Goal: Task Accomplishment & Management: Use online tool/utility

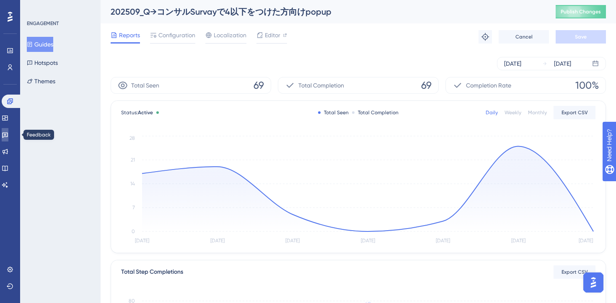
click at [8, 138] on icon at bounding box center [5, 135] width 7 height 7
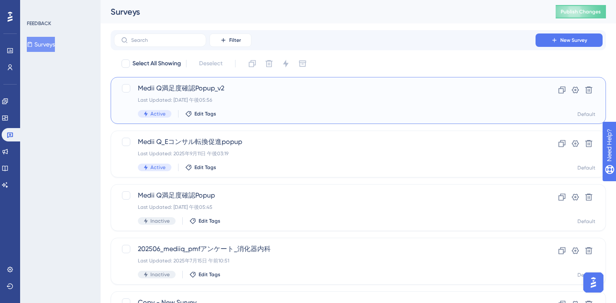
click at [292, 102] on div "Last Updated: [DATE] 午後05:56" at bounding box center [325, 100] width 374 height 7
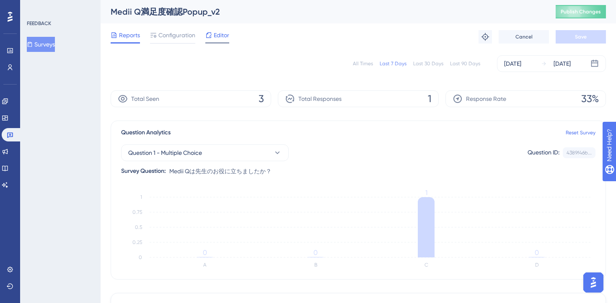
click at [217, 37] on span "Editor" at bounding box center [221, 35] width 15 height 10
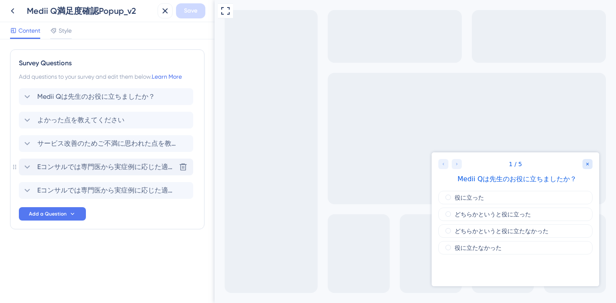
click at [128, 168] on span "Eコンサルでは専門医から実症例に応じた適切な知見を得られます。今回の回答について、さらに専門医の見解も聞いてみたいですか？" at bounding box center [106, 167] width 138 height 10
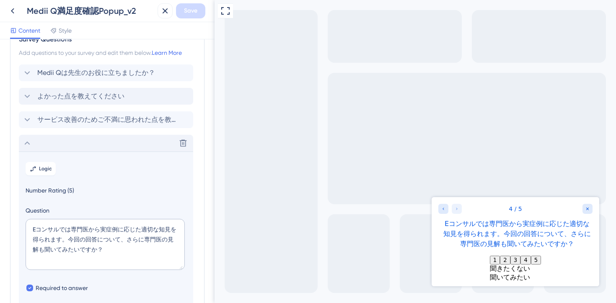
scroll to position [12, 0]
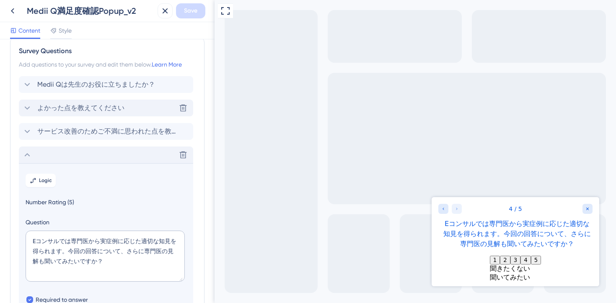
click at [79, 114] on div "よかった点を教えてください Delete" at bounding box center [106, 108] width 174 height 17
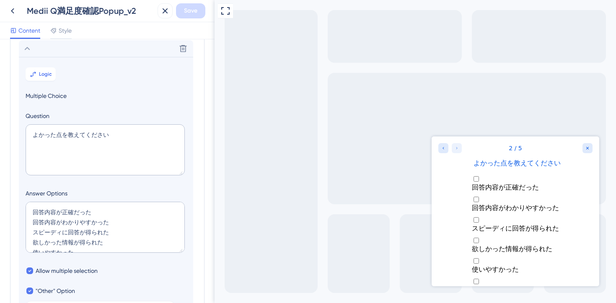
scroll to position [72, 0]
click at [46, 75] on span "Logic" at bounding box center [45, 73] width 13 height 7
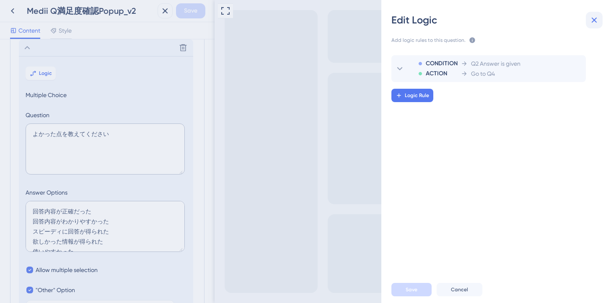
click at [592, 23] on icon at bounding box center [594, 20] width 10 height 10
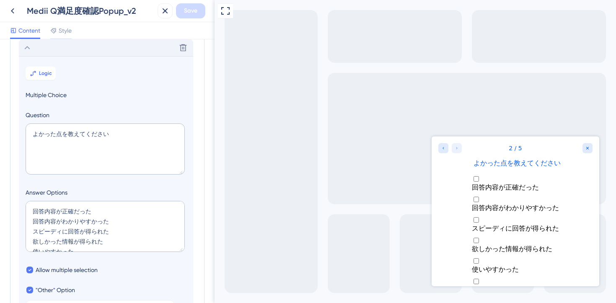
click at [28, 48] on icon at bounding box center [27, 48] width 10 height 10
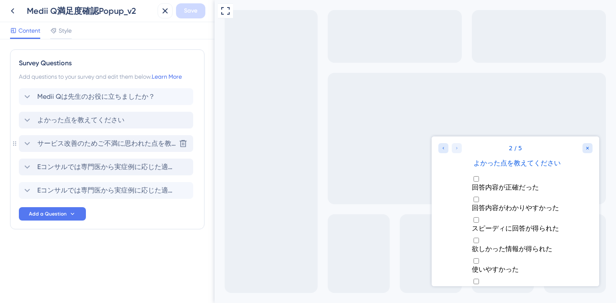
click at [26, 148] on icon at bounding box center [27, 144] width 10 height 10
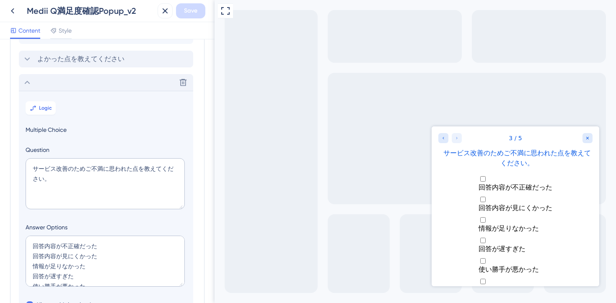
scroll to position [96, 0]
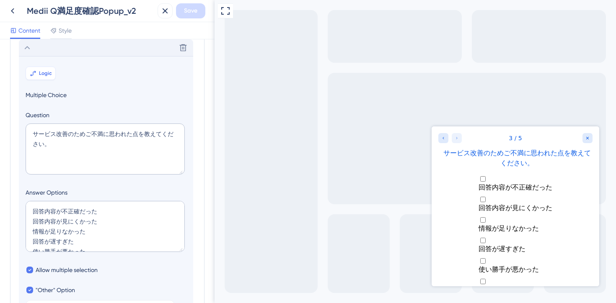
click at [39, 72] on span "Logic" at bounding box center [45, 73] width 13 height 7
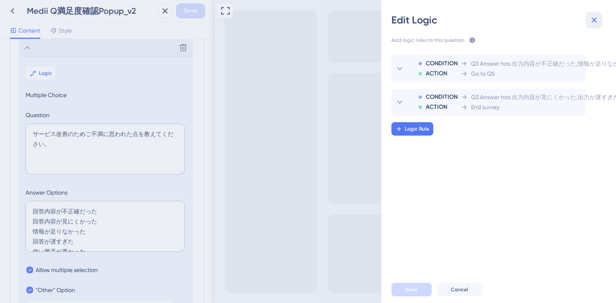
click at [594, 17] on icon at bounding box center [594, 20] width 10 height 10
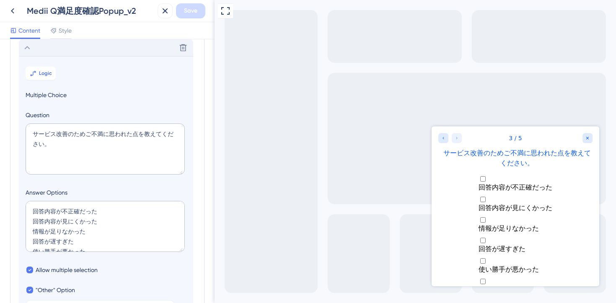
click at [28, 51] on icon at bounding box center [27, 48] width 10 height 10
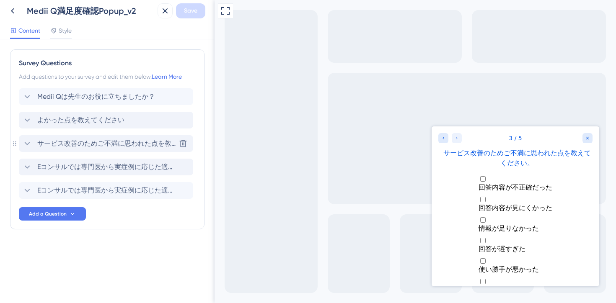
scroll to position [0, 0]
click at [31, 166] on icon at bounding box center [27, 167] width 10 height 10
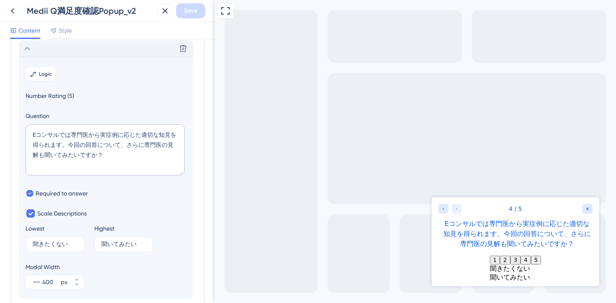
scroll to position [119, 0]
click at [39, 74] on button "Logic" at bounding box center [41, 73] width 30 height 13
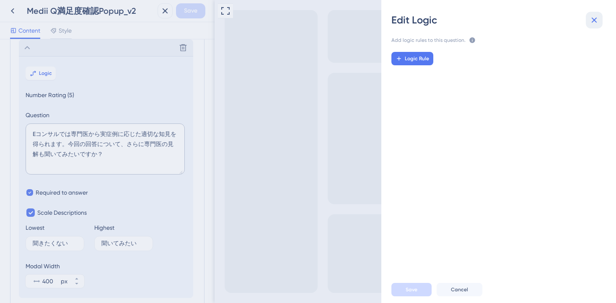
click at [598, 18] on icon at bounding box center [594, 20] width 10 height 10
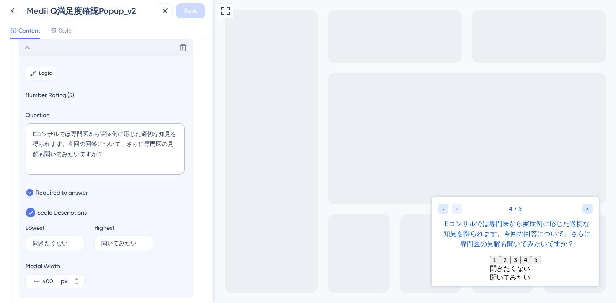
click at [23, 50] on icon at bounding box center [27, 48] width 10 height 10
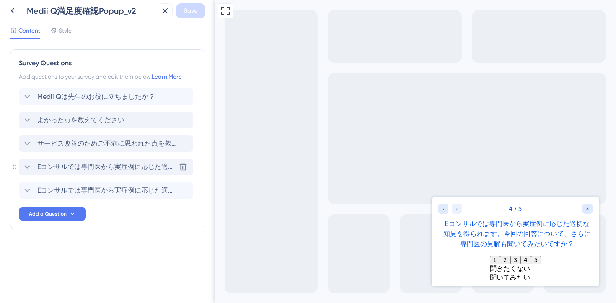
scroll to position [0, 0]
click at [27, 100] on icon at bounding box center [27, 97] width 10 height 10
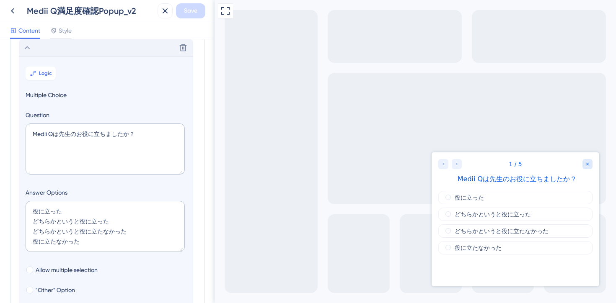
scroll to position [14, 0]
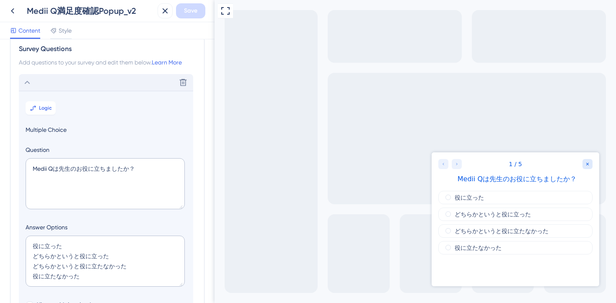
click at [30, 83] on icon at bounding box center [27, 82] width 10 height 10
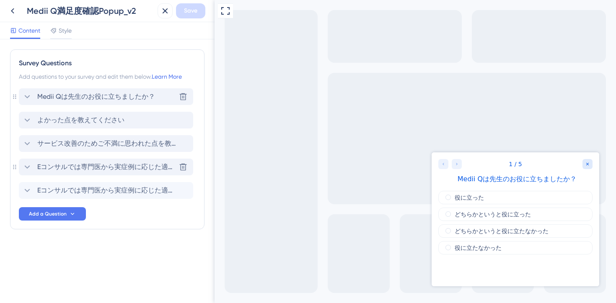
scroll to position [0, 0]
click at [26, 118] on icon at bounding box center [27, 120] width 10 height 10
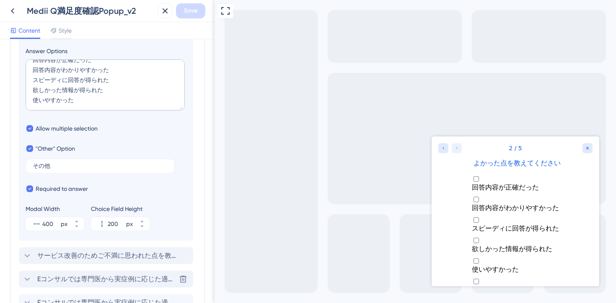
scroll to position [199, 0]
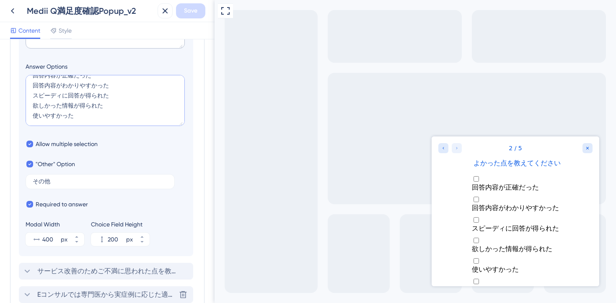
click at [83, 116] on textarea "回答内容が正確だった 回答内容がわかりやすかった スピーディに回答が得られた 欲しかった情報が得られた 使いやすかった" at bounding box center [105, 100] width 159 height 51
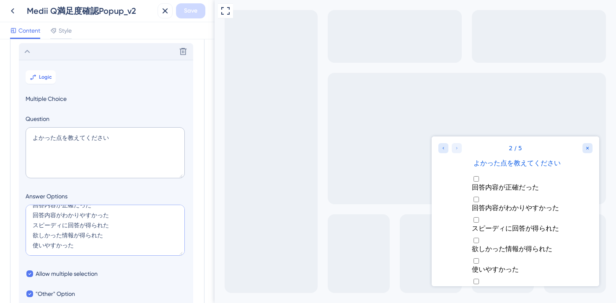
scroll to position [36, 0]
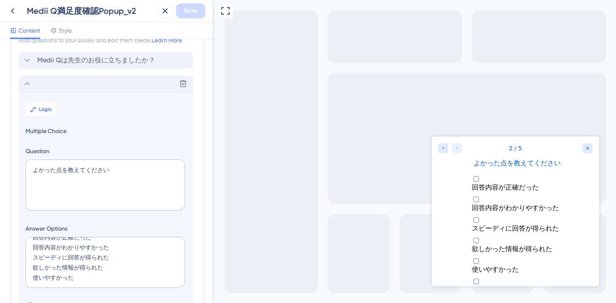
click at [29, 89] on div "Delete" at bounding box center [106, 83] width 174 height 17
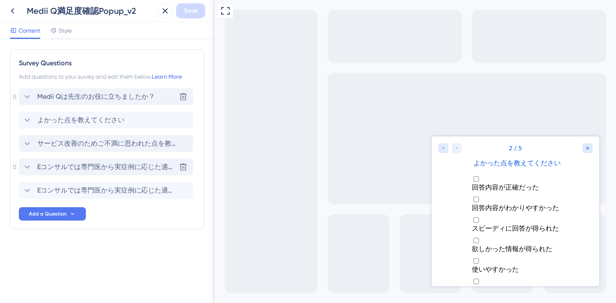
click at [23, 95] on icon at bounding box center [27, 97] width 10 height 10
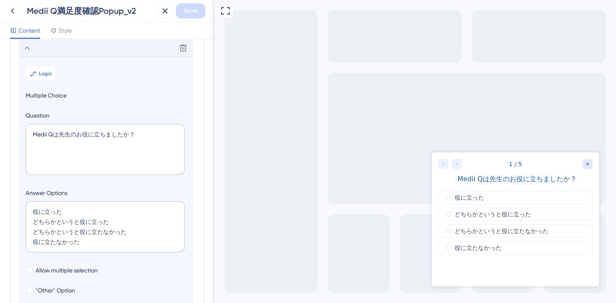
scroll to position [49, 0]
drag, startPoint x: 134, startPoint y: 233, endPoint x: 8, endPoint y: 223, distance: 126.5
click at [8, 223] on div "Survey Questions Add questions to your survey and edit them below. Learn More D…" at bounding box center [107, 171] width 214 height 264
click at [54, 138] on textarea "Medii Qは先生のお役に立ちましたか？" at bounding box center [105, 149] width 159 height 51
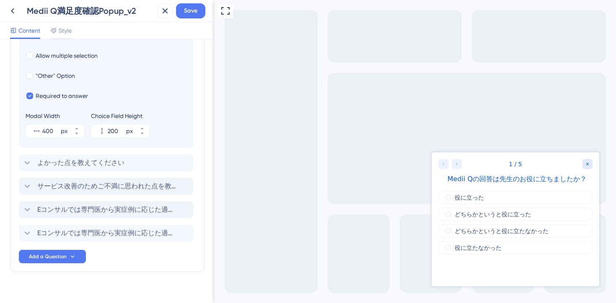
scroll to position [257, 0]
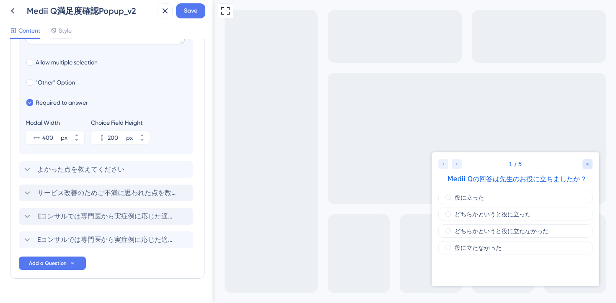
type textarea "Medii Qの回答は先生のお役に立ちましたか？"
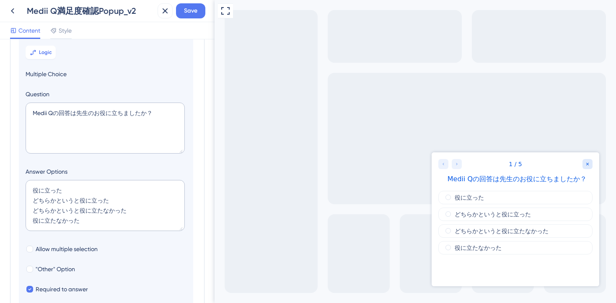
scroll to position [69, 0]
drag, startPoint x: 130, startPoint y: 211, endPoint x: 25, endPoint y: 205, distance: 104.9
click at [26, 205] on textarea "役に立った どちらかというと役に立った どちらかというと役に立たなかった 役に立たなかった" at bounding box center [105, 206] width 159 height 51
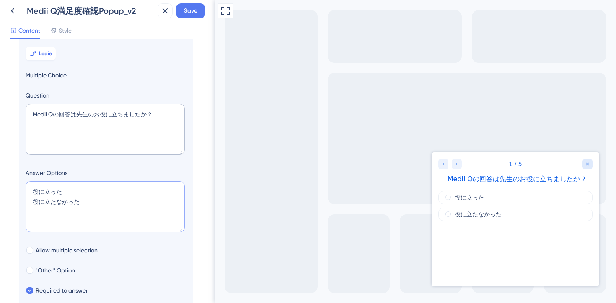
type textarea "役に立った 役に立たなかった"
click at [88, 166] on section "Logic Multiple Choice Question Medii Qの回答は先生のお役に立ちましたか？ Answer Options 役に立った 役に…" at bounding box center [106, 189] width 174 height 306
click at [43, 52] on span "Logic" at bounding box center [45, 53] width 13 height 7
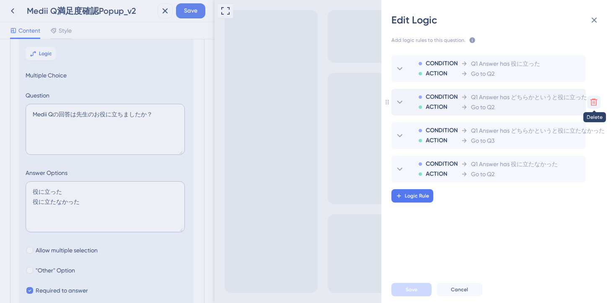
click at [591, 104] on icon at bounding box center [593, 102] width 8 height 8
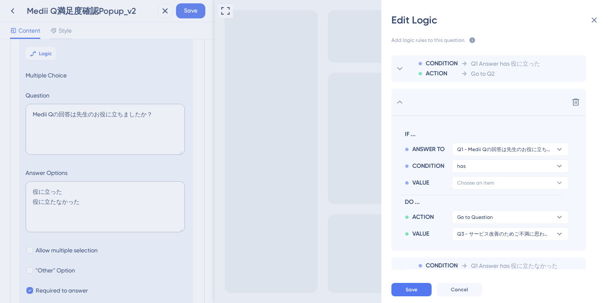
scroll to position [35, 0]
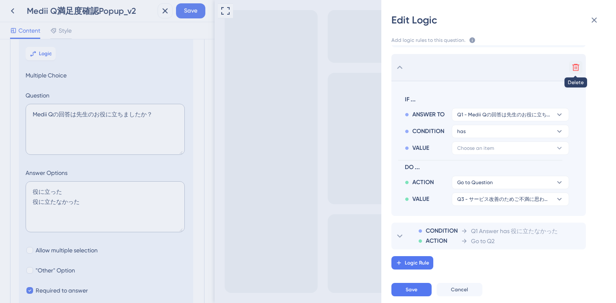
click at [575, 70] on icon at bounding box center [575, 67] width 7 height 7
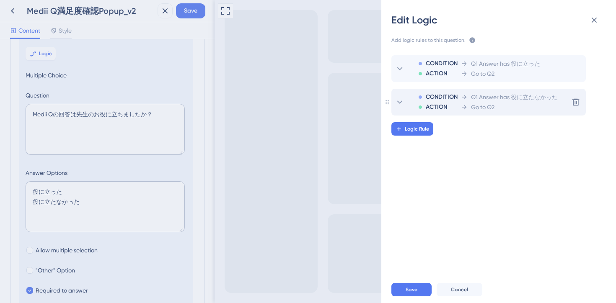
click at [498, 106] on div "Go to Q2" at bounding box center [509, 107] width 97 height 10
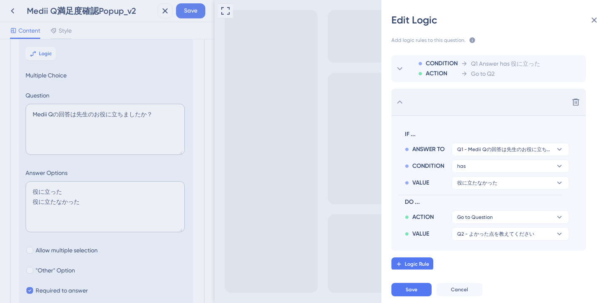
scroll to position [1, 0]
click at [498, 232] on span "Q2 - よかった点を教えてください" at bounding box center [495, 233] width 77 height 7
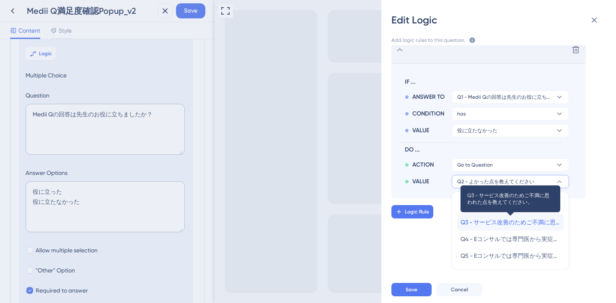
click at [493, 222] on span "Q3 - サービス改善のためご不満に思われた点を教えてください。" at bounding box center [510, 222] width 100 height 10
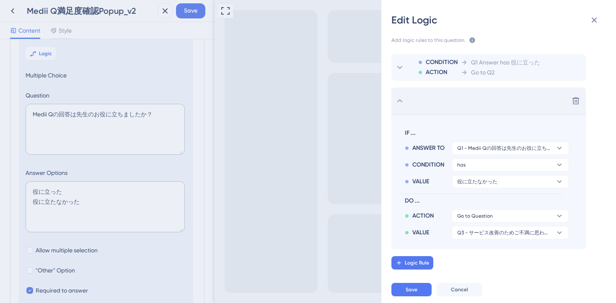
scroll to position [1, 0]
click at [410, 288] on span "Save" at bounding box center [411, 290] width 12 height 7
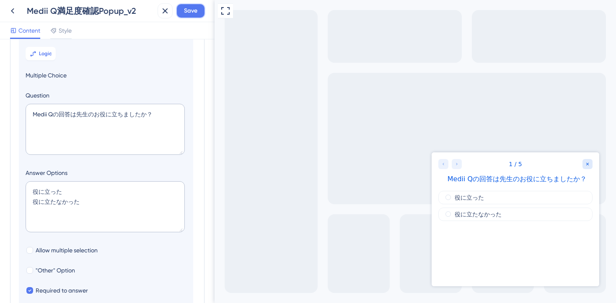
click at [189, 10] on span "Save" at bounding box center [190, 11] width 13 height 10
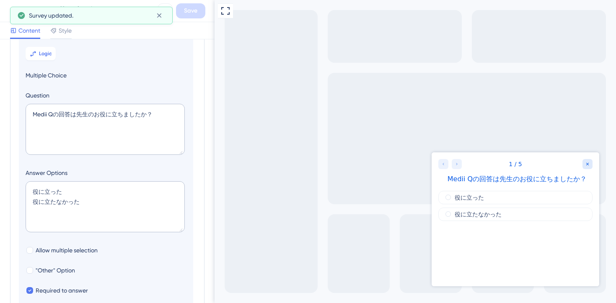
scroll to position [0, 0]
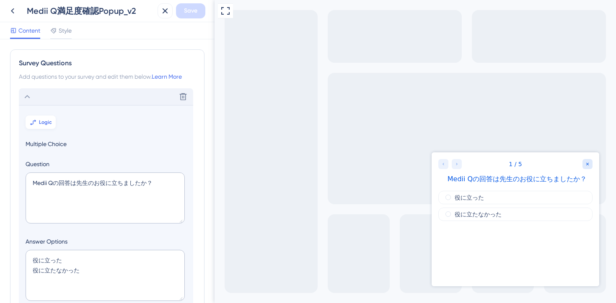
click at [32, 123] on icon at bounding box center [33, 122] width 7 height 7
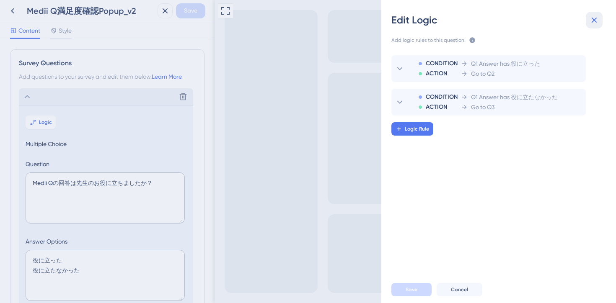
click at [595, 21] on icon at bounding box center [593, 20] width 5 height 5
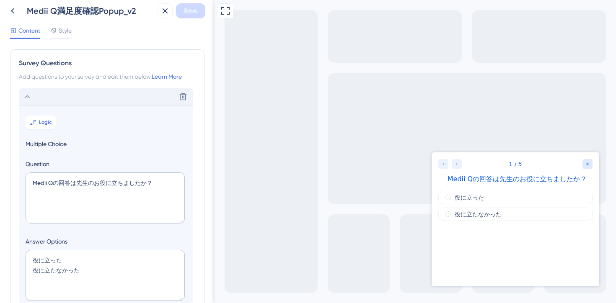
click at [73, 96] on div "Delete" at bounding box center [106, 96] width 174 height 17
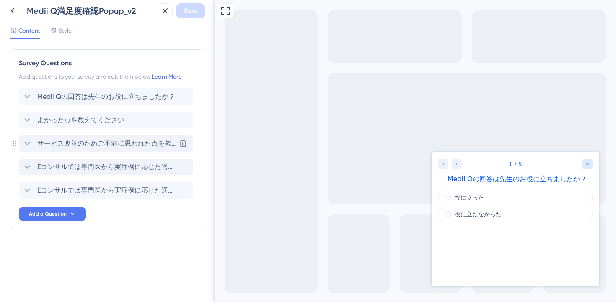
click at [85, 139] on span "サービス改善のためご不満に思われた点を教えてください。" at bounding box center [106, 144] width 138 height 10
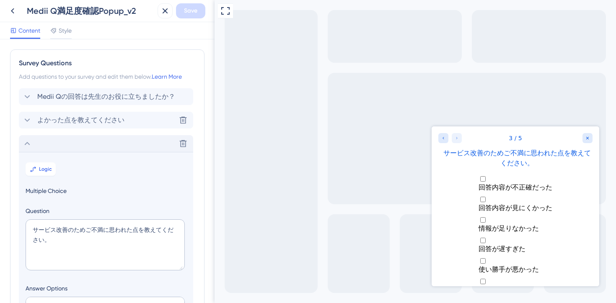
click at [81, 121] on span "よかった点を教えてください" at bounding box center [80, 120] width 87 height 10
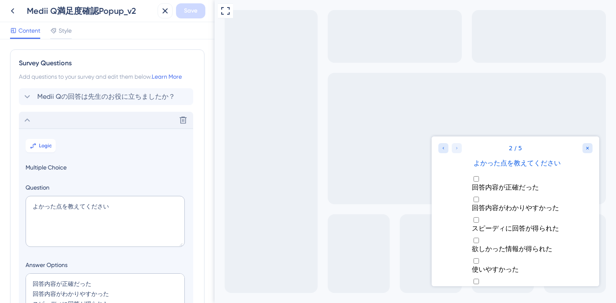
click at [85, 124] on div "Delete" at bounding box center [106, 120] width 174 height 17
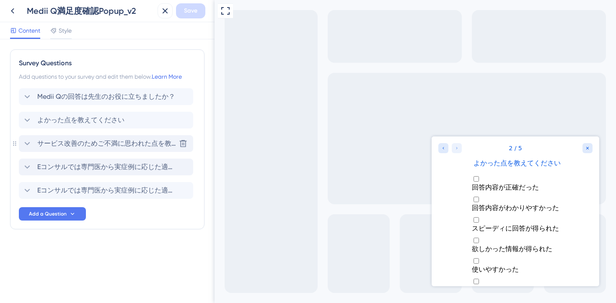
click at [89, 142] on span "サービス改善のためご不満に思われた点を教えてください。" at bounding box center [106, 144] width 138 height 10
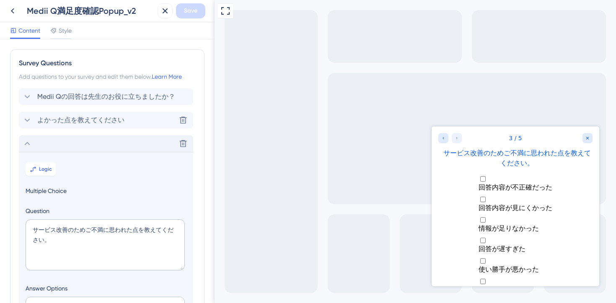
click at [75, 123] on span "よかった点を教えてください" at bounding box center [80, 120] width 87 height 10
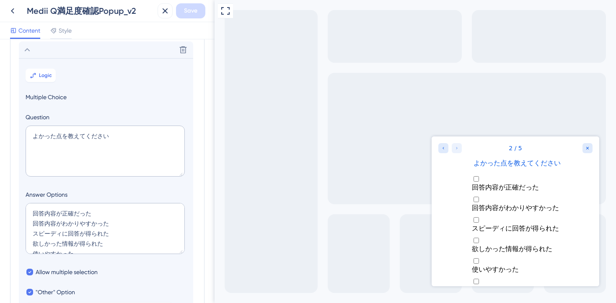
scroll to position [72, 0]
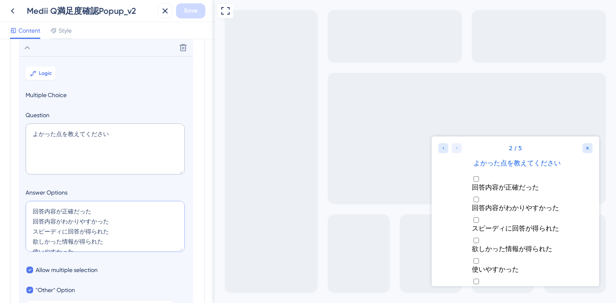
click at [114, 220] on textarea "回答内容が正確だった 回答内容がわかりやすかった スピーディに回答が得られた 欲しかった情報が得られた 使いやすかった" at bounding box center [105, 226] width 159 height 51
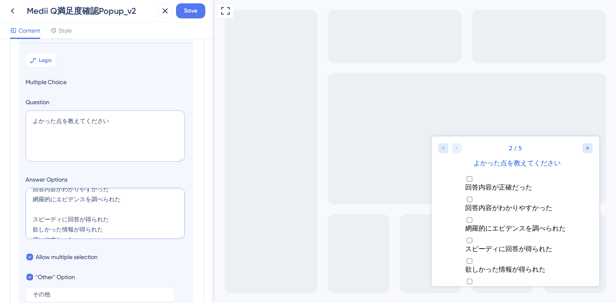
scroll to position [20, 0]
drag, startPoint x: 103, startPoint y: 228, endPoint x: 31, endPoint y: 230, distance: 71.6
click at [31, 230] on textarea "回答内容が正確だった 回答内容がわかりやすかった 網羅的にエビデンスを調べられた スピーディに回答が得られた 欲しかった情報が得られた 使いやすかった" at bounding box center [105, 213] width 159 height 51
click at [46, 209] on textarea "回答内容が正確だった 回答内容がわかりやすかった 網羅的にエビデンスを調べられた スピーディに回答が得られた 使いやすかった" at bounding box center [105, 213] width 159 height 51
paste textarea "欲しかった情報が得られた"
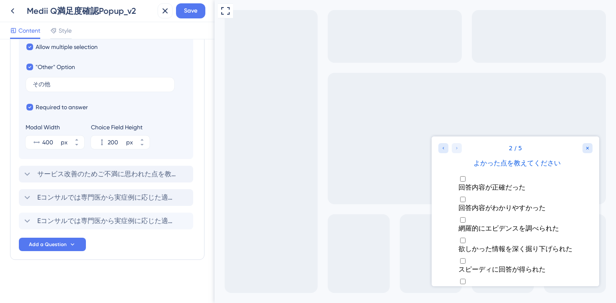
scroll to position [297, 0]
type textarea "回答内容が正確だった 回答内容がわかりやすかった 網羅的にエビデンスを調べられた 欲しかった情報を深く掘り下げられた スピーディに回答が得られた 使いやすかった"
click at [101, 176] on span "サービス改善のためご不満に思われた点を教えてください。" at bounding box center [106, 174] width 138 height 10
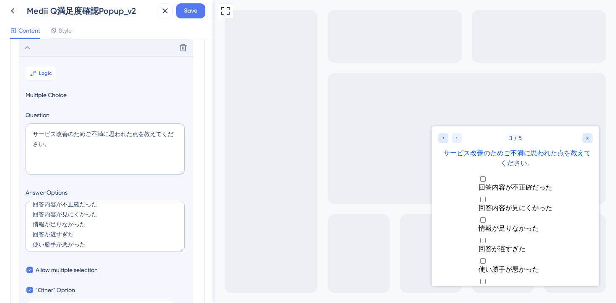
scroll to position [8, 0]
click at [90, 222] on textarea "回答内容が不正確だった 回答内容が見にくかった 情報が足りなかった 回答が遅すぎた 使い勝手が悪かった" at bounding box center [105, 226] width 159 height 51
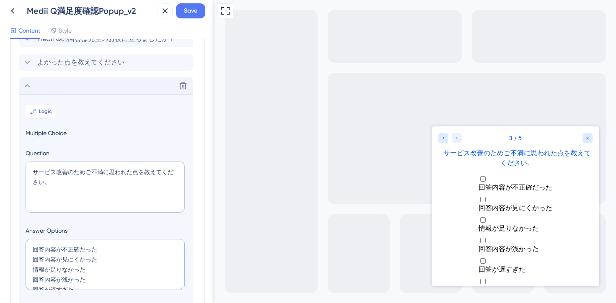
scroll to position [0, 0]
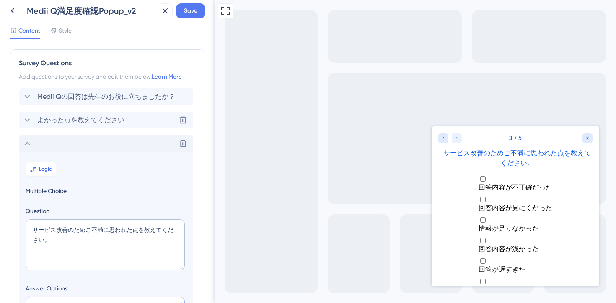
type textarea "回答内容が不正確だった 回答内容が見にくかった 情報が足りなかった 回答内容が浅かった 回答が遅すぎた 使い勝手が悪かった"
click at [68, 124] on span "よかった点を教えてください" at bounding box center [80, 120] width 87 height 10
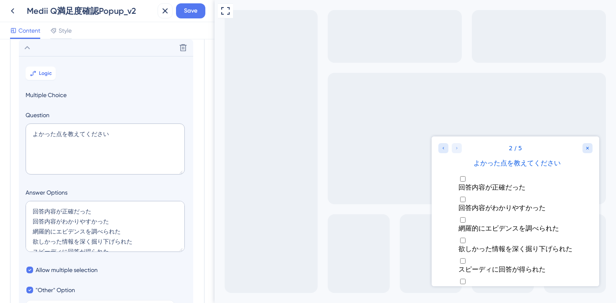
scroll to position [21, 0]
drag, startPoint x: 90, startPoint y: 233, endPoint x: 58, endPoint y: 232, distance: 32.3
click at [58, 232] on textarea "回答内容が正確だった 回答内容がわかりやすかった 網羅的にエビデンスを調べられた 欲しかった情報を深く掘り下げられた スピーディに回答が得られた 使いやすかった" at bounding box center [105, 226] width 159 height 51
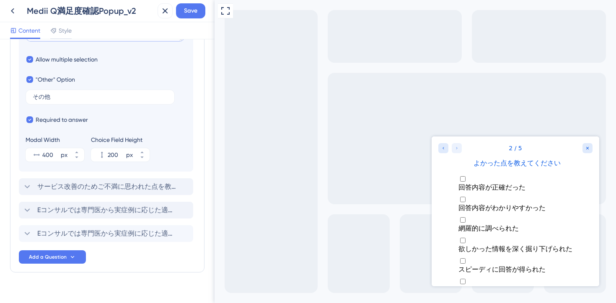
scroll to position [297, 0]
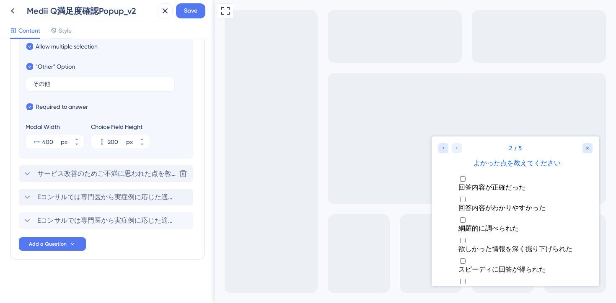
type textarea "回答内容が正確だった 回答内容がわかりやすかった 網羅的に調べられた 欲しかった情報を深く掘り下げられた スピーディに回答が得られた 使いやすかった"
click at [116, 174] on span "サービス改善のためご不満に思われた点を教えてください。" at bounding box center [106, 174] width 138 height 10
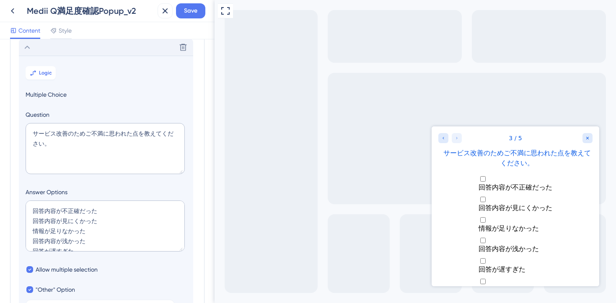
scroll to position [96, 0]
click at [119, 227] on textarea "回答内容が不正確だった 回答内容が見にくかった 情報が足りなかった 回答内容が浅かった 回答が遅すぎた 使い勝手が悪かった" at bounding box center [105, 226] width 159 height 51
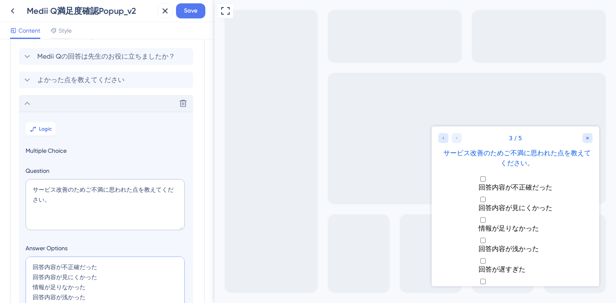
scroll to position [7, 0]
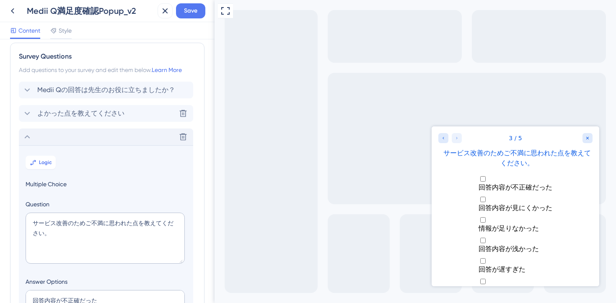
click at [83, 117] on span "よかった点を教えてください" at bounding box center [80, 113] width 87 height 10
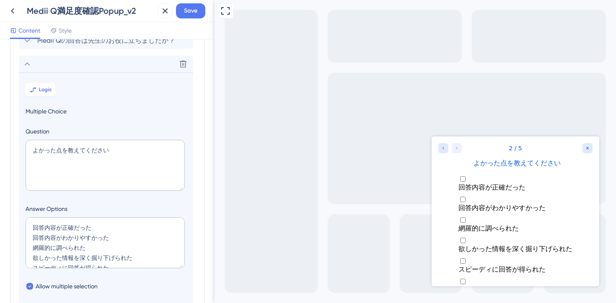
scroll to position [72, 0]
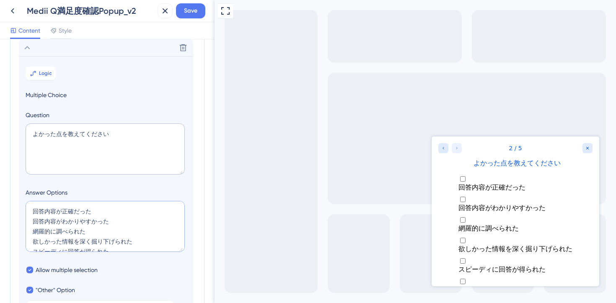
drag, startPoint x: 89, startPoint y: 231, endPoint x: 34, endPoint y: 232, distance: 54.5
click at [34, 232] on textarea "回答内容が正確だった 回答内容がわかりやすかった 網羅的に調べられた 欲しかった情報を深く掘り下げられた スピーディに回答が得られた 使いやすかった" at bounding box center [105, 226] width 159 height 51
paste textarea "情報の幅広さに満足し"
drag, startPoint x: 134, startPoint y: 242, endPoint x: 31, endPoint y: 239, distance: 103.1
click at [31, 239] on textarea "回答内容が正確だった 回答内容がわかりやすかった 情報の幅広さに満足した 欲しかった情報を深く掘り下げられた スピーディに回答が得られた 使いやすかった" at bounding box center [105, 226] width 159 height 51
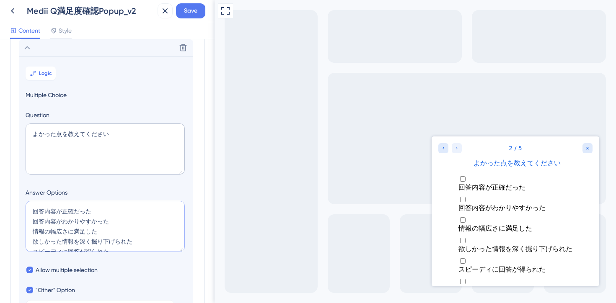
paste textarea "報の深さに満足し"
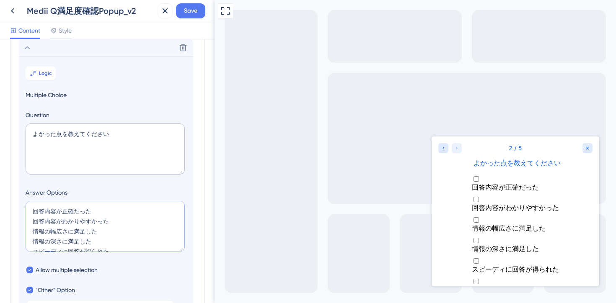
drag, startPoint x: 94, startPoint y: 244, endPoint x: 28, endPoint y: 234, distance: 66.5
click at [28, 234] on textarea "回答内容が正確だった 回答内容がわかりやすかった 情報の幅広さに満足した 情報の深さに満足した スピーディに回答が得られた 使いやすかった" at bounding box center [105, 226] width 159 height 51
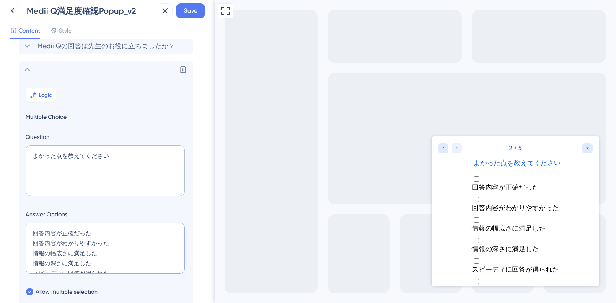
scroll to position [43, 0]
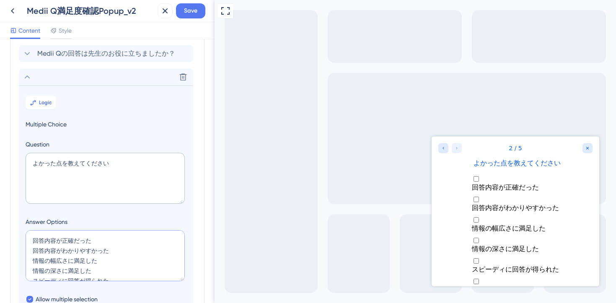
type textarea "回答内容が正確だった 回答内容がわかりやすかった 情報の幅広さに満足した 情報の深さに満足した スピーディに回答が得られた 使いやすかった"
click at [28, 79] on icon at bounding box center [27, 77] width 10 height 10
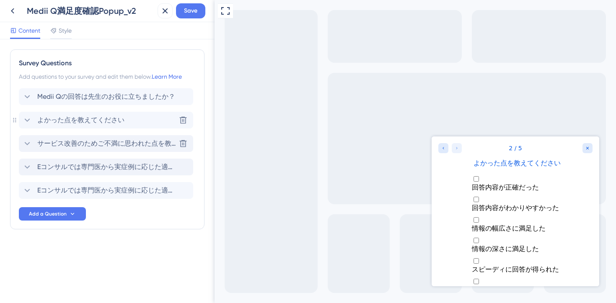
scroll to position [0, 0]
click at [25, 146] on icon at bounding box center [27, 144] width 10 height 10
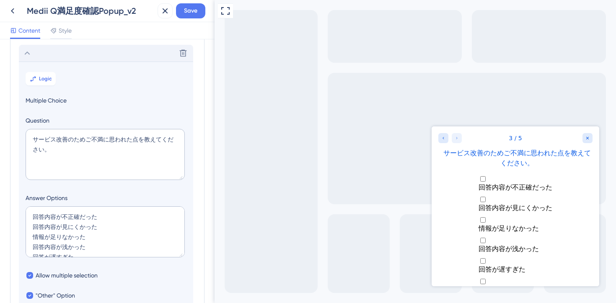
scroll to position [96, 0]
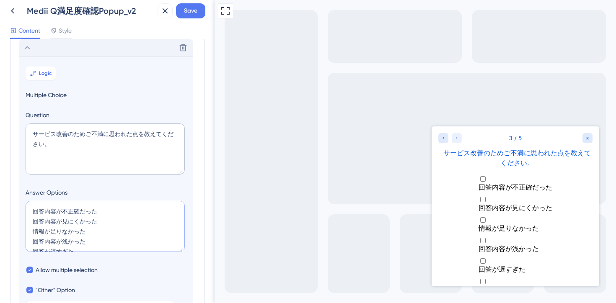
click at [105, 225] on textarea "回答内容が不正確だった 回答内容が見にくかった 情報が足りなかった 回答内容が浅かった 回答が遅すぎた 使い勝手が悪かった" at bounding box center [105, 226] width 159 height 51
paste textarea "情報の幅広さに満足した 情報の深さに満足した"
drag, startPoint x: 98, startPoint y: 230, endPoint x: 73, endPoint y: 232, distance: 24.7
click at [73, 232] on textarea "回答内容が不正確だった 回答内容が見にくかった 情報の幅広さに満足した 情報の深さに満足した 情報が足りなかった 回答内容が浅かった 回答が遅すぎた 使い勝手…" at bounding box center [105, 226] width 159 height 51
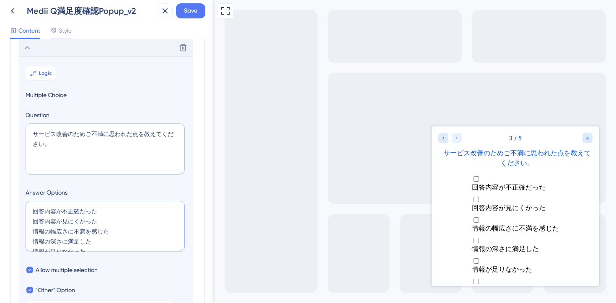
drag, startPoint x: 94, startPoint y: 243, endPoint x: 67, endPoint y: 242, distance: 26.4
click at [67, 242] on textarea "回答内容が不正確だった 回答内容が見にくかった 情報の幅広さに不満を感じた 情報の深さに満足した 情報が足りなかった 回答内容が浅かった 回答が遅すぎた 使い…" at bounding box center [105, 226] width 159 height 51
drag, startPoint x: 94, startPoint y: 230, endPoint x: 30, endPoint y: 220, distance: 64.9
click at [30, 220] on textarea "回答内容が不正確だった 回答内容が見にくかった 情報の幅広さに不満を感じた 情報の深さに不満を感じた 情報が足りなかった 回答内容が浅かった 回答が遅すぎた …" at bounding box center [105, 226] width 159 height 51
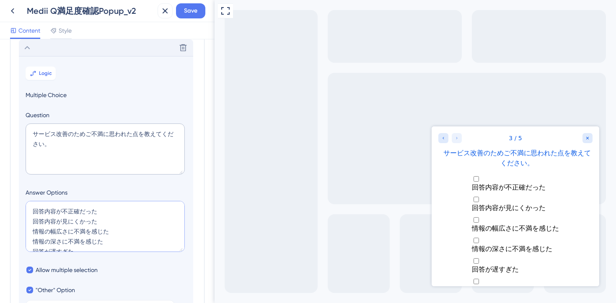
scroll to position [20, 0]
click at [78, 231] on textarea "回答内容が不正確だった 回答内容が見にくかった 情報の幅広さに不満を感じた 情報の深さに不満を感じた 回答が遅すぎた 使い勝手が悪かった" at bounding box center [105, 226] width 159 height 51
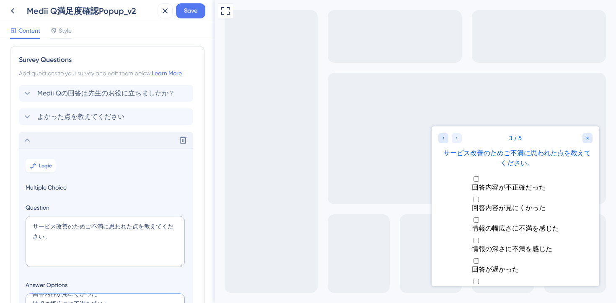
scroll to position [0, 0]
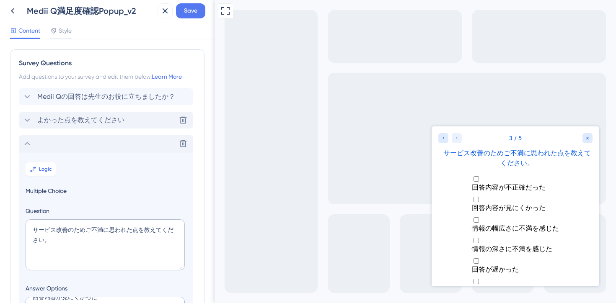
type textarea "回答内容が不正確だった 回答内容が見にくかった 情報の幅広さに不満を感じた 情報の深さに不満を感じた 回答が遅かった 使い勝手が悪かった"
click at [51, 126] on div "よかった点を教えてください Delete" at bounding box center [106, 120] width 174 height 17
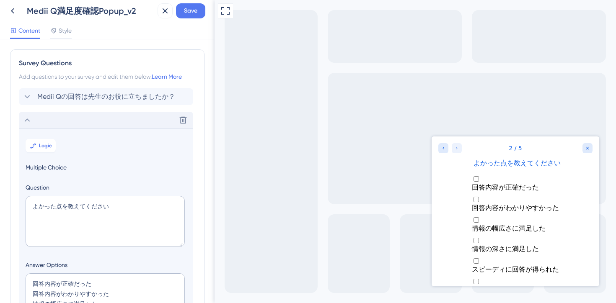
click at [69, 123] on div "Delete" at bounding box center [106, 120] width 174 height 17
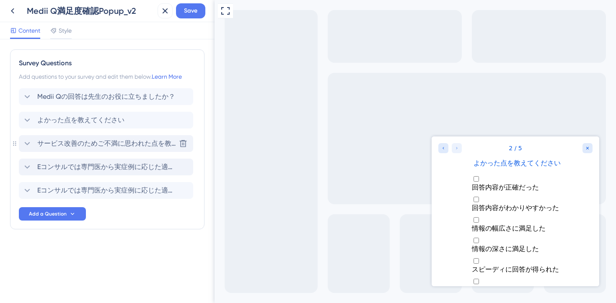
click at [85, 146] on span "サービス改善のためご不満に思われた点を教えてください。" at bounding box center [106, 144] width 138 height 10
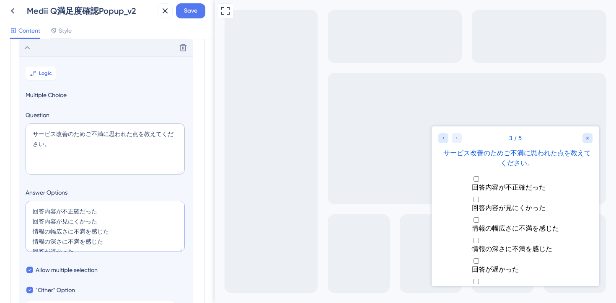
drag, startPoint x: 55, startPoint y: 209, endPoint x: 33, endPoint y: 209, distance: 22.2
click at [33, 209] on textarea "回答内容が不正確だった 回答内容が見にくかった 情報の幅広さに不満を感じた 情報の深さに不満を感じた 回答が遅かった 使い勝手が悪かった" at bounding box center [105, 226] width 159 height 51
drag, startPoint x: 44, startPoint y: 231, endPoint x: 18, endPoint y: 231, distance: 26.0
click at [19, 231] on section "Logic Multiple Choice Question サービス改善のためご不満に思われた点を教えてください。 Answer Options 回答内容が…" at bounding box center [106, 219] width 174 height 326
paste textarea "回答内容"
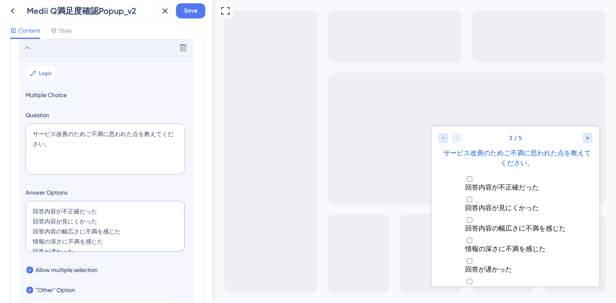
drag, startPoint x: 44, startPoint y: 242, endPoint x: 26, endPoint y: 242, distance: 17.6
click at [26, 242] on textarea "回答内容が不正確だった 回答内容が見にくかった 回答内容の幅広さに不満を感じた 情報の深さに不満を感じた 回答が遅かった 使い勝手が悪かった" at bounding box center [105, 226] width 159 height 51
paste textarea "回答内容"
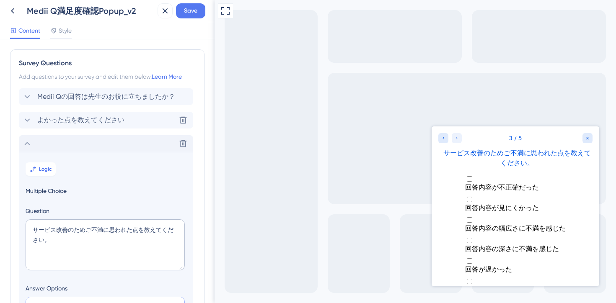
type textarea "回答内容が不正確だった 回答内容が見にくかった 回答内容の幅広さに不満を感じた 回答内容の深さに不満を感じた 回答が遅かった 使い勝手が悪かった"
click at [65, 117] on span "よかった点を教えてください" at bounding box center [80, 120] width 87 height 10
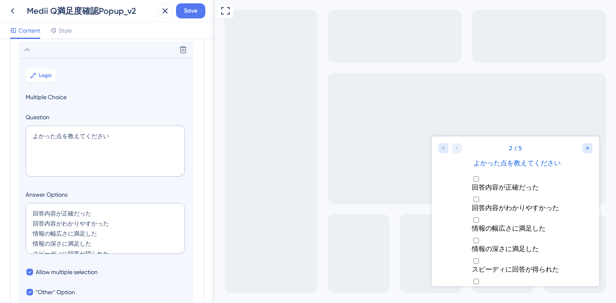
scroll to position [72, 0]
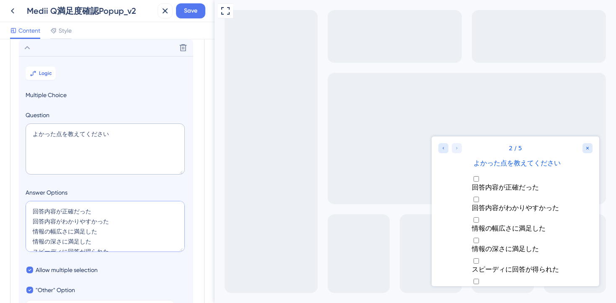
drag, startPoint x: 44, startPoint y: 230, endPoint x: 27, endPoint y: 230, distance: 16.8
click at [27, 230] on textarea "回答内容が正確だった 回答内容がわかりやすかった 情報の幅広さに満足した 情報の深さに満足した スピーディに回答が得られた 使いやすかった" at bounding box center [105, 226] width 159 height 51
paste textarea "回答内容"
drag, startPoint x: 44, startPoint y: 242, endPoint x: 34, endPoint y: 242, distance: 9.6
click at [34, 242] on textarea "回答内容が正確だった 回答内容がわかりやすかった 回答内容の幅広さに満足した 情報の深さに満足した スピーディに回答が得られた 使いやすかった" at bounding box center [105, 226] width 159 height 51
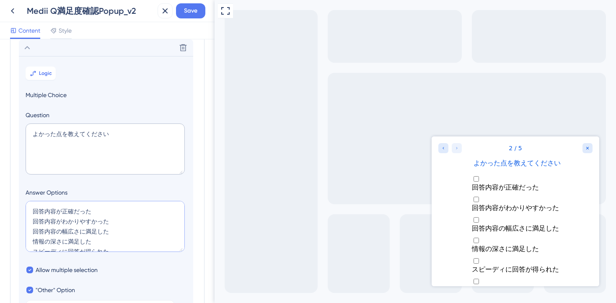
paste textarea "回答内容"
click at [32, 241] on textarea "回答内容が正確だった 回答内容がわかりやすかった 回答内容の幅広さに満足した 回答内容の深さに満足した スピーディに回答が得られた 使いやすかった" at bounding box center [105, 226] width 159 height 51
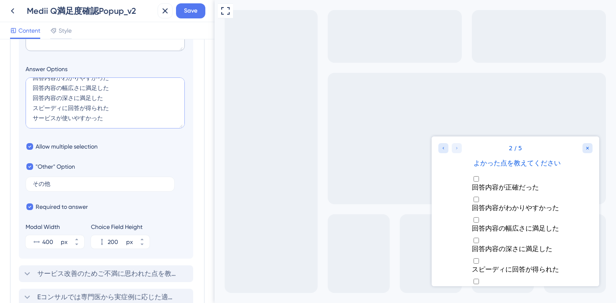
scroll to position [283, 0]
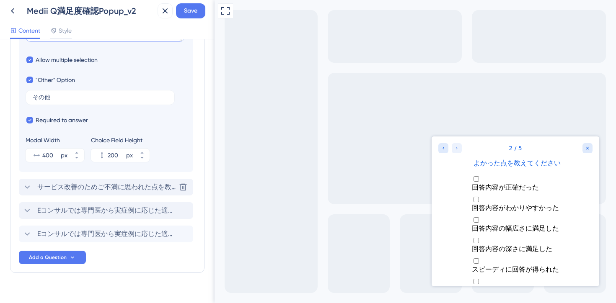
type textarea "回答内容が正確だった 回答内容がわかりやすかった 回答内容の幅広さに満足した 回答内容の深さに満足した スピーディに回答が得られた サービスが使いやすかった"
click at [60, 186] on span "サービス改善のためご不満に思われた点を教えてください。" at bounding box center [106, 187] width 138 height 10
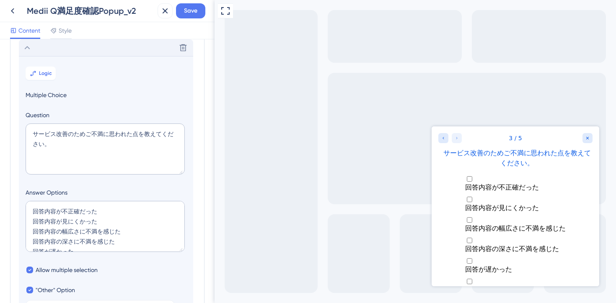
scroll to position [20, 0]
click at [34, 242] on textarea "回答内容が不正確だった 回答内容が見にくかった 回答内容の幅広さに不満を感じた 回答内容の深さに不満を感じた 回答が遅かった 使い勝手が悪かった" at bounding box center [105, 226] width 159 height 51
type textarea "回答内容が不正確だった 回答内容が見にくかった 回答内容の幅広さに不満を感じた 回答内容の深さに不満を感じた 回答が遅かった サービスの使い勝手が悪かった"
drag, startPoint x: 56, startPoint y: 132, endPoint x: 28, endPoint y: 132, distance: 28.1
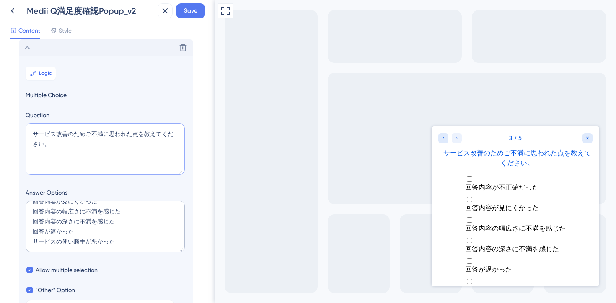
click at [28, 132] on textarea "サービス改善のためご不満に思われた点を教えてください。" at bounding box center [105, 149] width 159 height 51
click at [58, 147] on textarea "今後の改善のためご不満に思われた点を教えてください。" at bounding box center [105, 149] width 159 height 51
drag, startPoint x: 80, startPoint y: 143, endPoint x: 39, endPoint y: 144, distance: 41.1
click at [39, 144] on textarea "今後の改善のためご不満に思われた点を教えてください（複数選択可）" at bounding box center [105, 149] width 159 height 51
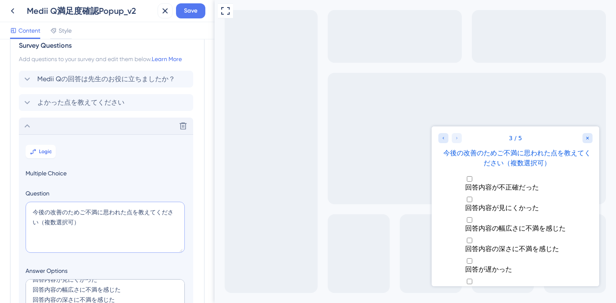
scroll to position [0, 0]
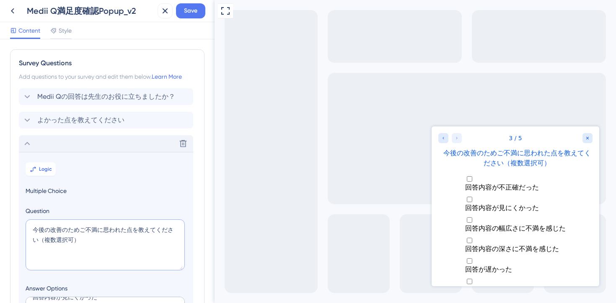
type textarea "今後の改善のためご不満に思われた点を教えてください（複数選択可）"
click at [56, 120] on span "よかった点を教えてください" at bounding box center [80, 120] width 87 height 10
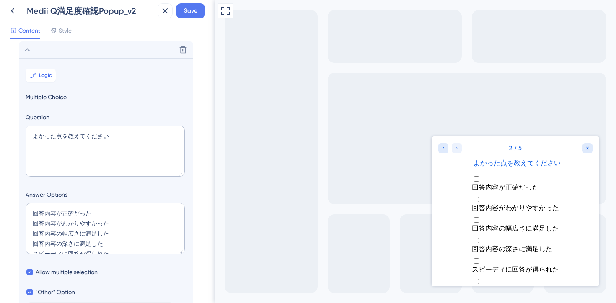
scroll to position [72, 0]
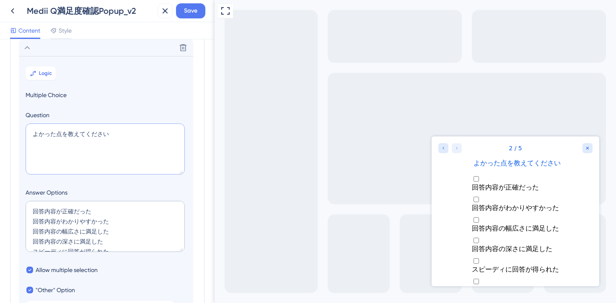
click at [118, 134] on textarea "よかった点を教えてください" at bounding box center [105, 149] width 159 height 51
paste textarea "（複数選択可）"
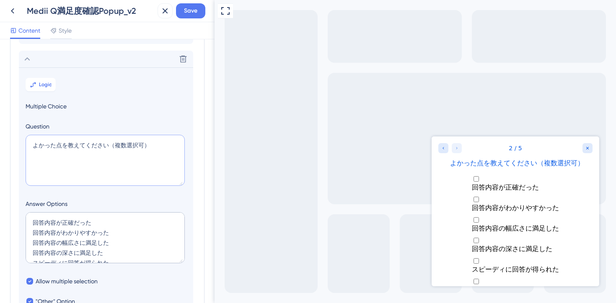
scroll to position [49, 0]
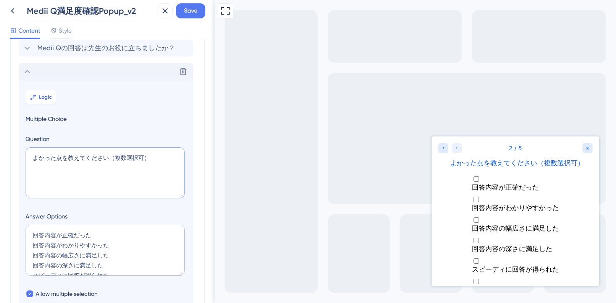
type textarea "よかった点を教えてください（複数選択可）"
click at [52, 69] on div "Delete" at bounding box center [106, 71] width 174 height 17
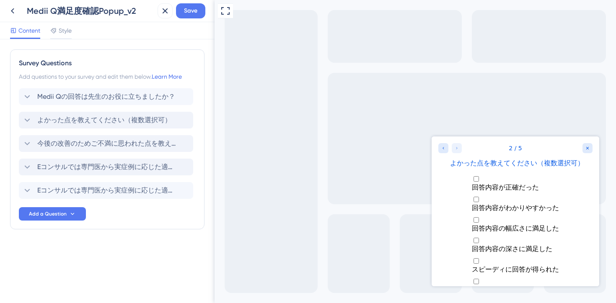
scroll to position [0, 0]
click at [91, 142] on span "今後の改善のためご不満に思われた点を教えてください（複数選択可）" at bounding box center [106, 144] width 138 height 10
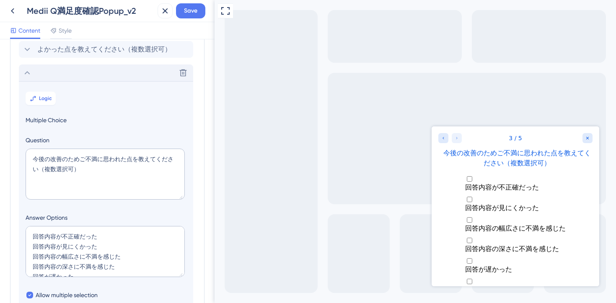
scroll to position [67, 0]
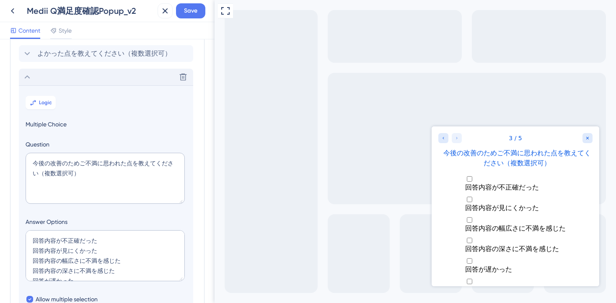
click at [77, 82] on div "Delete" at bounding box center [106, 77] width 174 height 17
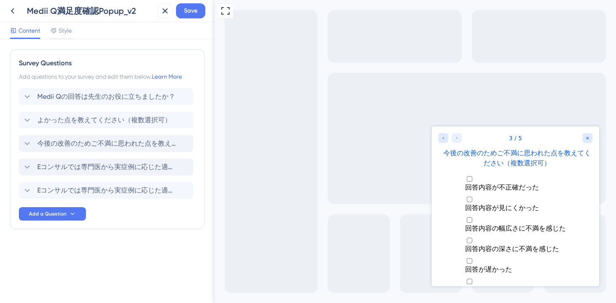
scroll to position [0, 0]
click at [98, 138] on div "今後の改善のためご不満に思われた点を教えてください（複数選択可） Delete" at bounding box center [106, 143] width 174 height 17
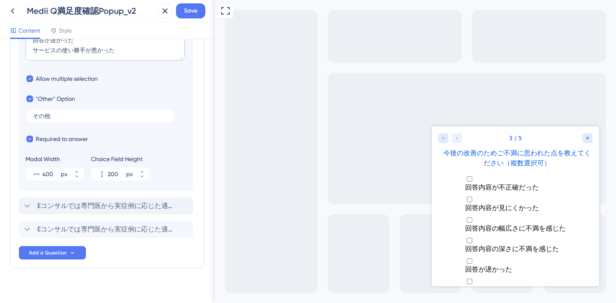
scroll to position [297, 0]
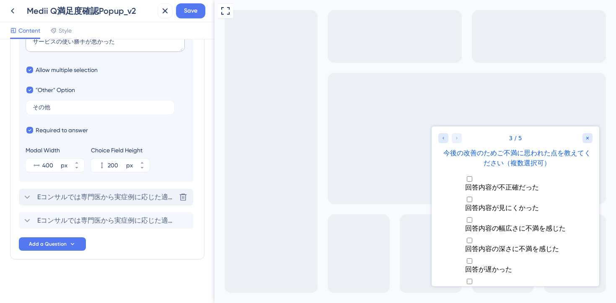
click at [136, 195] on span "Eコンサルでは専門医から実症例に応じた適切な知見を得られます。今回の回答について、さらに専門医の見解も聞いてみたいですか？" at bounding box center [106, 197] width 138 height 10
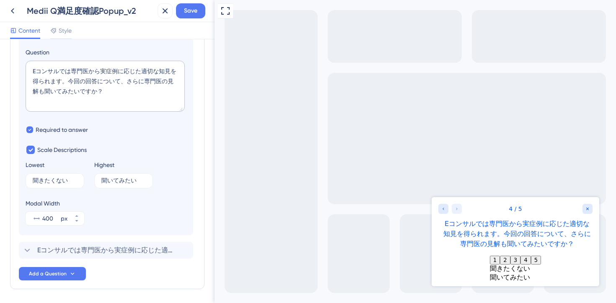
scroll to position [212, 0]
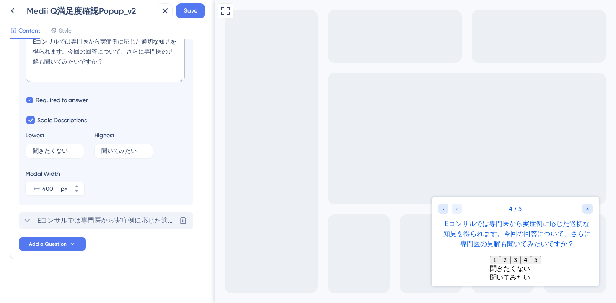
click at [103, 223] on span "Eコンサルでは専門医から実症例に応じた適切な知見を得られます。今回の回答で解消しきれなかった点を、専門医に相談してみたいですか？" at bounding box center [106, 221] width 138 height 10
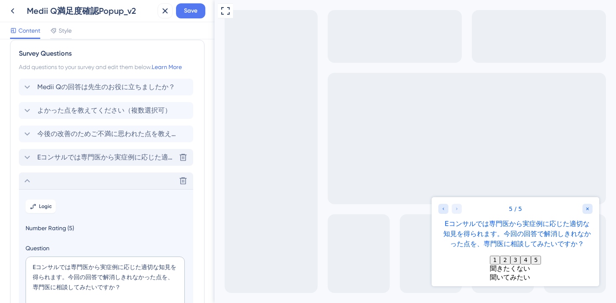
scroll to position [0, 0]
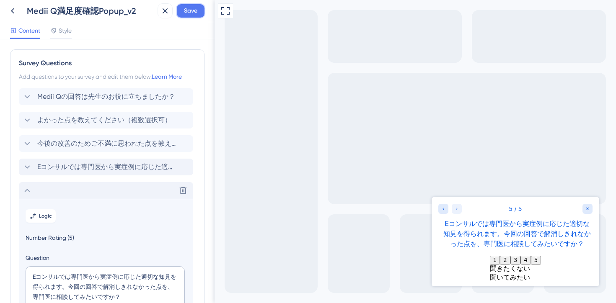
click at [194, 12] on span "Save" at bounding box center [190, 11] width 13 height 10
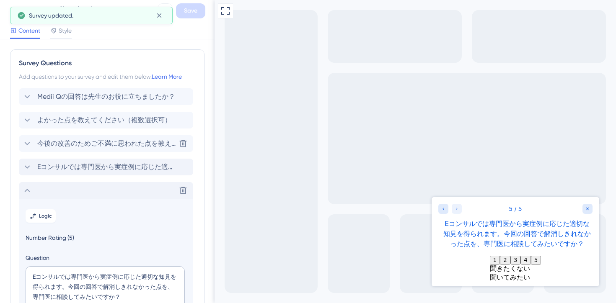
click at [54, 144] on span "今後の改善のためご不満に思われた点を教えてください（複数選択可）" at bounding box center [106, 144] width 138 height 10
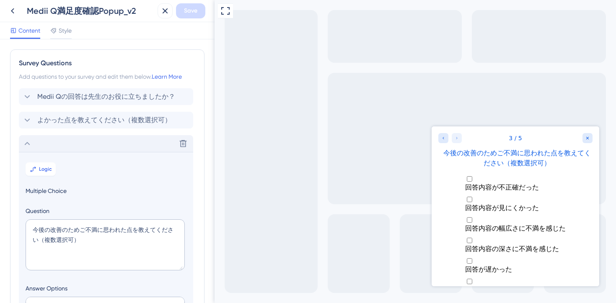
click at [65, 145] on div "Delete" at bounding box center [106, 143] width 174 height 17
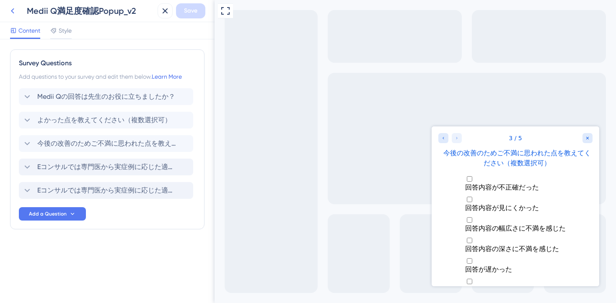
click at [11, 10] on icon at bounding box center [12, 10] width 3 height 5
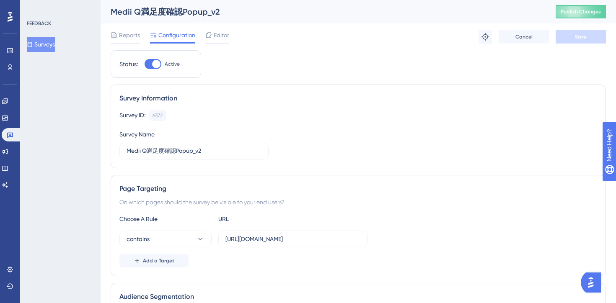
click at [45, 44] on button "Surveys" at bounding box center [41, 44] width 28 height 15
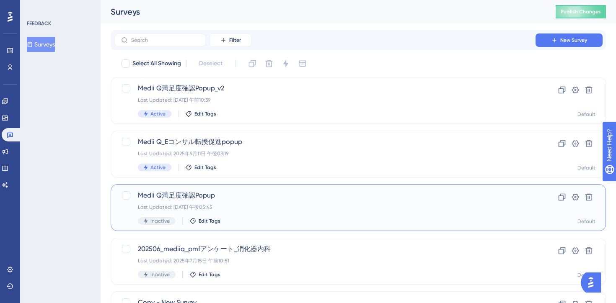
click at [305, 207] on div "Last Updated: [DATE] 午後05:45" at bounding box center [325, 207] width 374 height 7
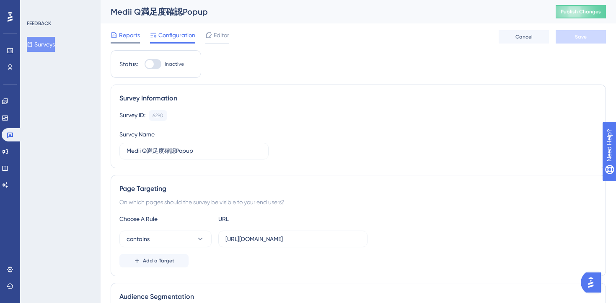
click at [124, 37] on span "Reports" at bounding box center [129, 35] width 21 height 10
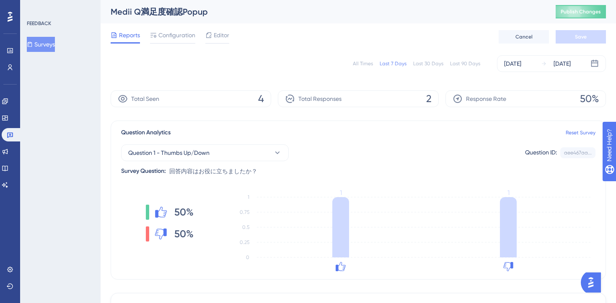
click at [43, 44] on button "Surveys" at bounding box center [41, 44] width 28 height 15
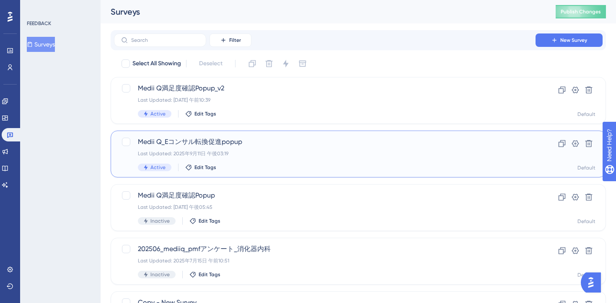
click at [300, 155] on div "Last Updated: 2025年9月11日 午後03:19" at bounding box center [325, 153] width 374 height 7
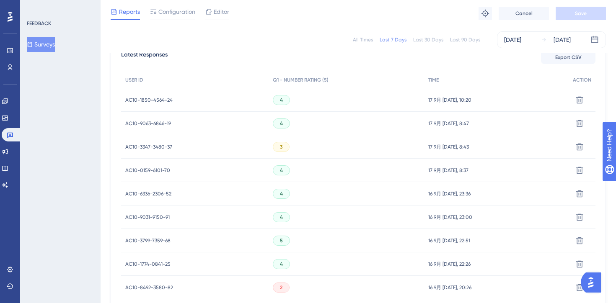
scroll to position [230, 0]
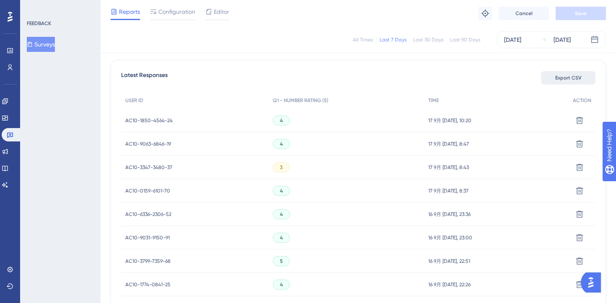
click at [563, 79] on span "Export CSV" at bounding box center [568, 78] width 26 height 7
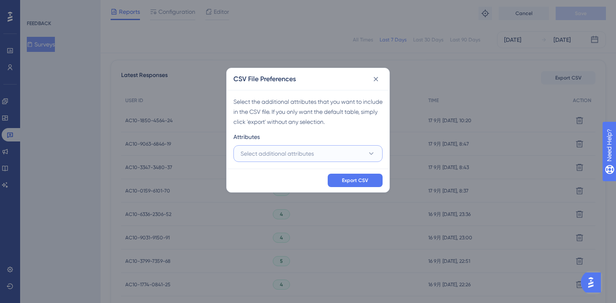
click at [296, 155] on span "Select additional attributes" at bounding box center [276, 154] width 73 height 10
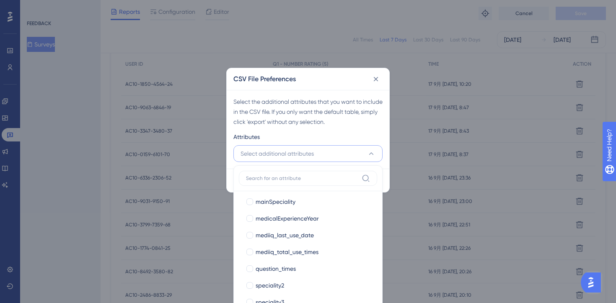
scroll to position [191, 0]
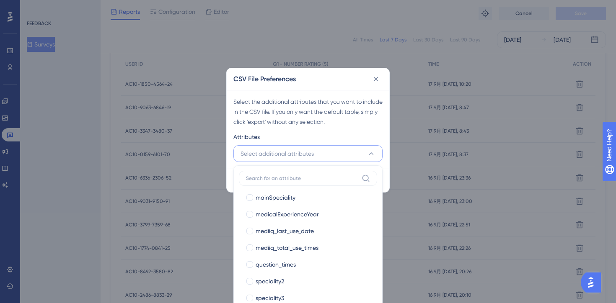
click at [461, 60] on div "CSV File Preferences Select the additional attributes that you want to include …" at bounding box center [308, 151] width 616 height 303
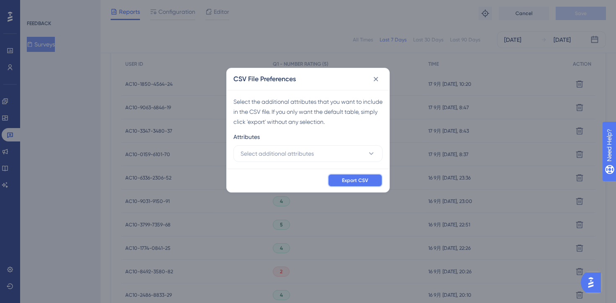
click at [349, 183] on span "Export CSV" at bounding box center [355, 180] width 26 height 7
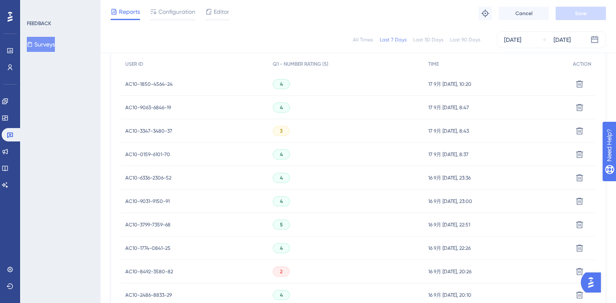
click at [47, 48] on button "Surveys" at bounding box center [41, 44] width 28 height 15
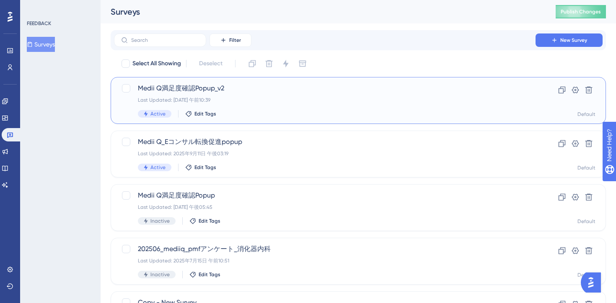
click at [269, 98] on div "Last Updated: [DATE] 午前10:39" at bounding box center [325, 100] width 374 height 7
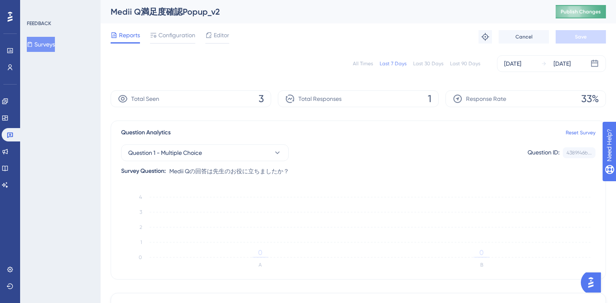
click at [583, 13] on span "Publish Changes" at bounding box center [580, 11] width 40 height 7
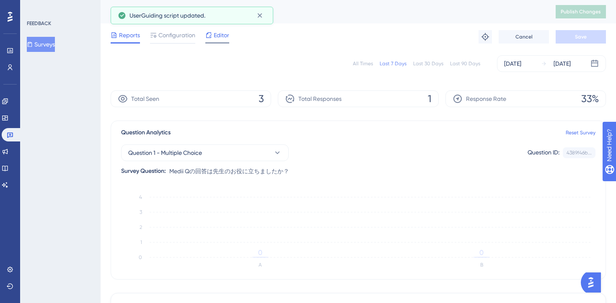
click at [212, 36] on div "Editor" at bounding box center [217, 35] width 24 height 10
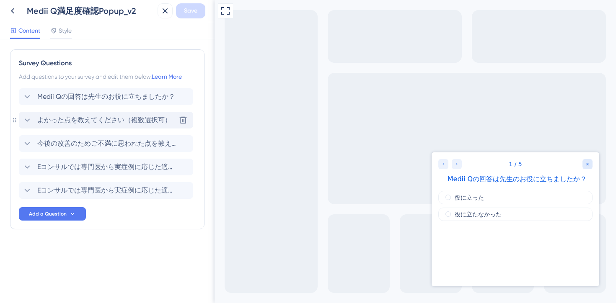
click at [107, 120] on span "よかった点を教えてください（複数選択可）" at bounding box center [104, 120] width 134 height 10
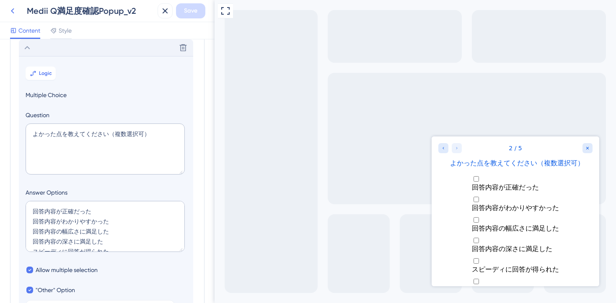
click at [11, 13] on icon at bounding box center [13, 11] width 10 height 10
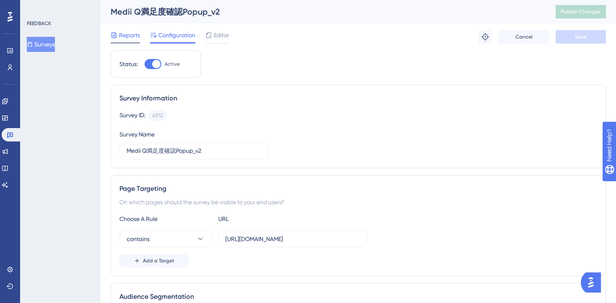
click at [129, 36] on span "Reports" at bounding box center [129, 35] width 21 height 10
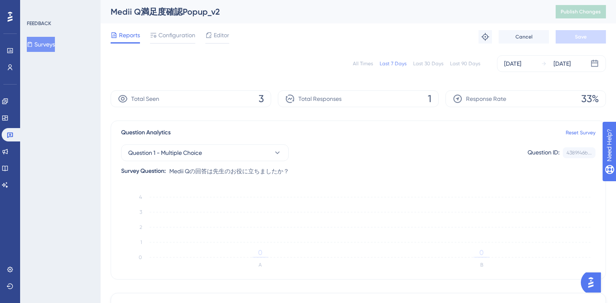
scroll to position [157, 0]
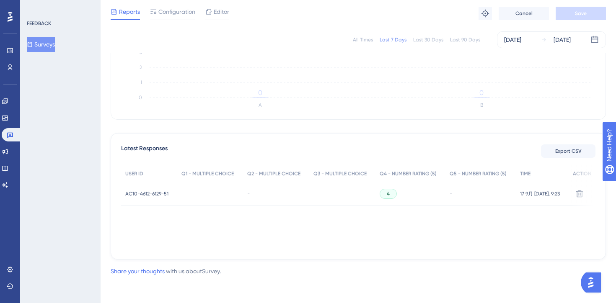
click at [349, 200] on div at bounding box center [342, 193] width 66 height 23
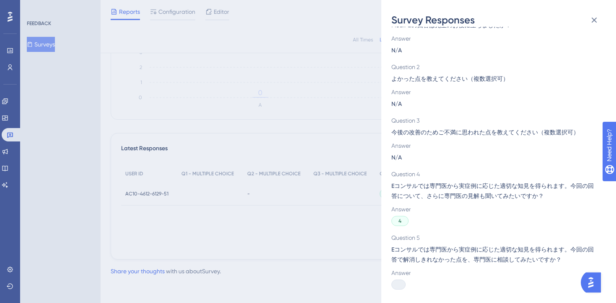
scroll to position [0, 0]
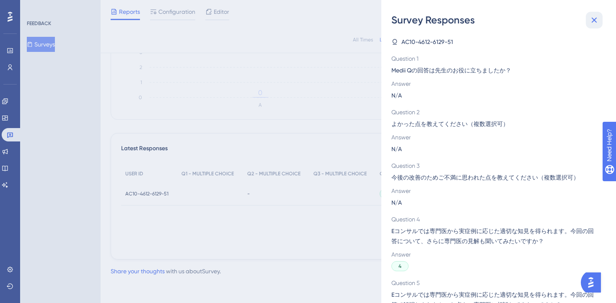
click at [595, 21] on icon at bounding box center [594, 20] width 10 height 10
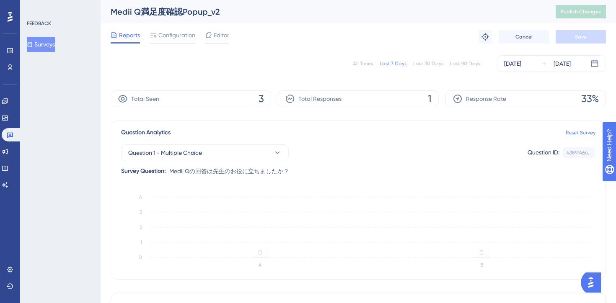
click at [588, 278] on img "Open AI Assistant Launcher" at bounding box center [590, 282] width 15 height 15
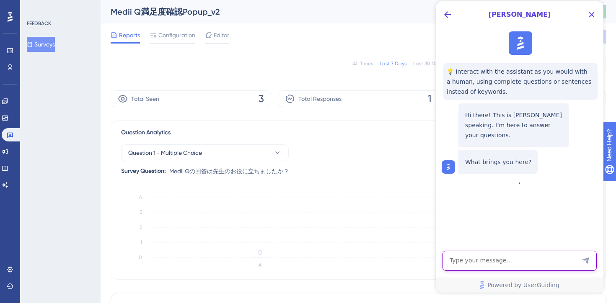
click at [462, 263] on textarea "AI Assistant Text Input" at bounding box center [519, 261] width 154 height 20
type textarea "Survayの回答が発生"
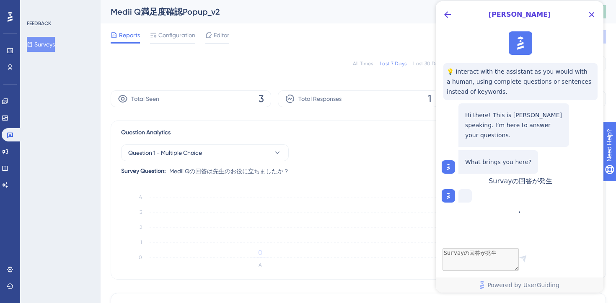
click at [552, 183] on span "Survayの回答が発生" at bounding box center [520, 181] width 64 height 8
click at [592, 11] on icon "Close Button" at bounding box center [591, 15] width 10 height 10
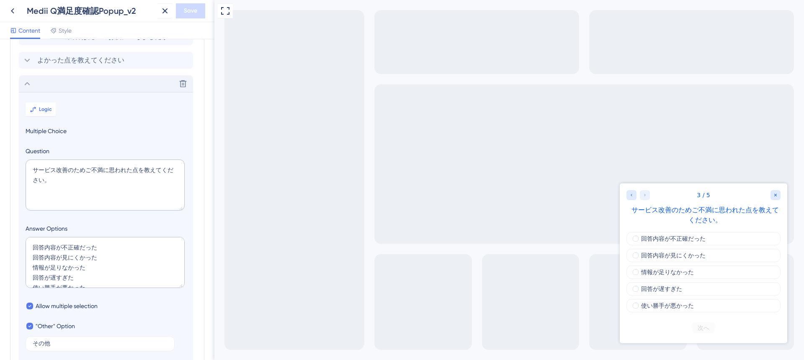
click at [73, 88] on div "Delete" at bounding box center [106, 83] width 174 height 17
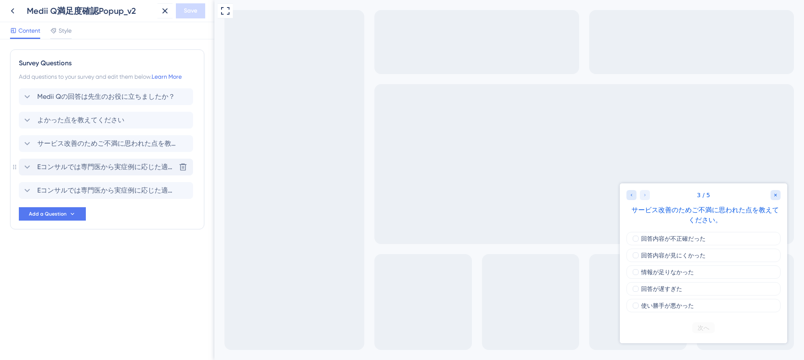
click at [101, 167] on span "Eコンサルでは専門医から実症例に応じた適切な知見を得られます。今回の回答について、さらに専門医の見解も聞いてみたいですか？" at bounding box center [106, 167] width 138 height 10
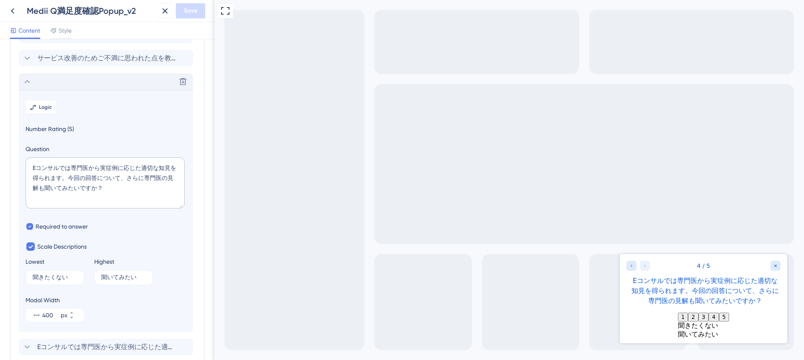
scroll to position [83, 0]
click at [101, 85] on div "Delete" at bounding box center [106, 83] width 174 height 17
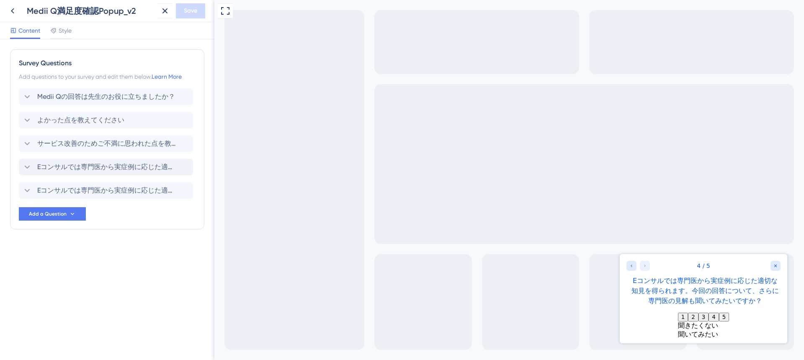
scroll to position [0, 0]
click at [98, 191] on span "Eコンサルでは専門医から実症例に応じた適切な知見を得られます。今回の回答で解消しきれなかった点を、専門医に相談してみたいですか？" at bounding box center [106, 191] width 138 height 10
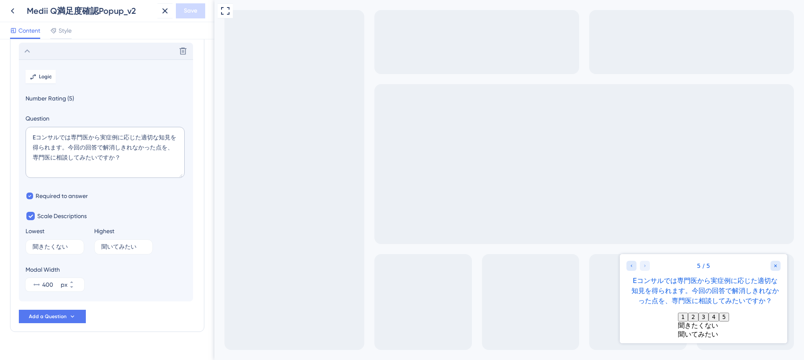
scroll to position [143, 0]
click at [28, 50] on icon at bounding box center [27, 48] width 10 height 10
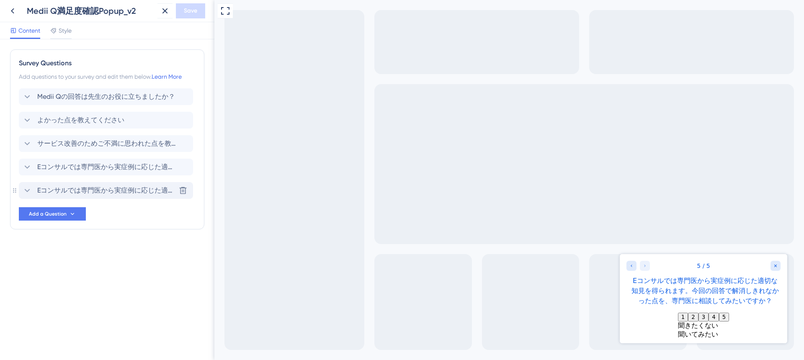
scroll to position [0, 0]
click at [28, 143] on icon at bounding box center [27, 143] width 5 height 3
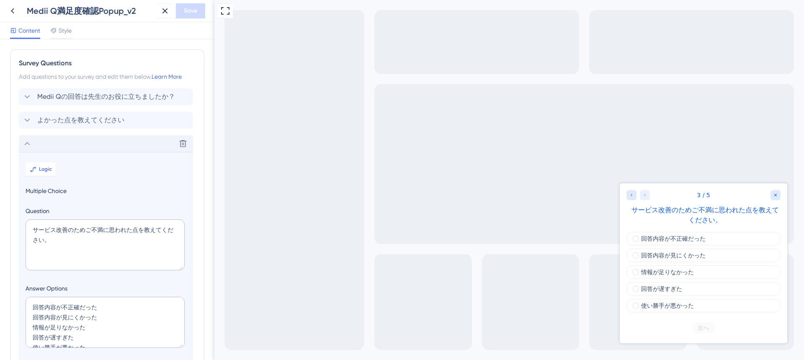
scroll to position [96, 0]
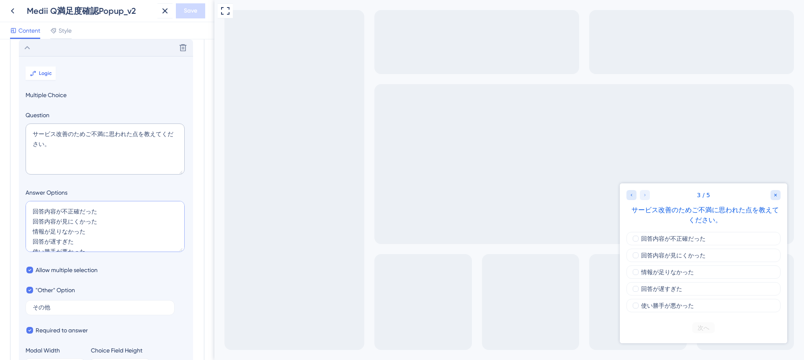
click at [109, 210] on textarea "回答内容が不正確だった 回答内容が見にくかった 情報が足りなかった 回答が遅すぎた 使い勝手が悪かった" at bounding box center [105, 226] width 159 height 51
click at [109, 222] on textarea "回答内容が不正確だった 回答内容が見にくかった 情報が足りなかった 回答が遅すぎた 使い勝手が悪かった" at bounding box center [105, 226] width 159 height 51
click at [96, 232] on textarea "回答内容が不正確だった 回答内容が見にくかった 情報が足りなかった 回答が遅すぎた 使い勝手が悪かった" at bounding box center [105, 226] width 159 height 51
click at [83, 243] on textarea "回答内容が不正確だった 回答内容が見にくかった 情報が足りなかった 回答が遅すぎた 使い勝手が悪かった" at bounding box center [105, 226] width 159 height 51
click at [94, 233] on textarea "回答内容が不正確だった 回答内容が見にくかった 情報が足りなかった 回答が遅すぎた 使い勝手が悪かった" at bounding box center [105, 226] width 159 height 51
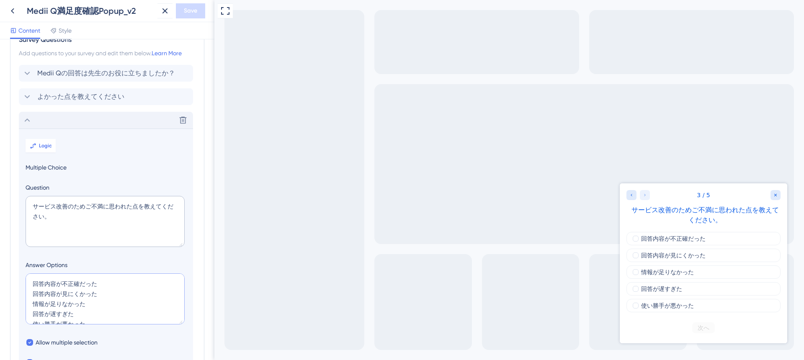
scroll to position [0, 0]
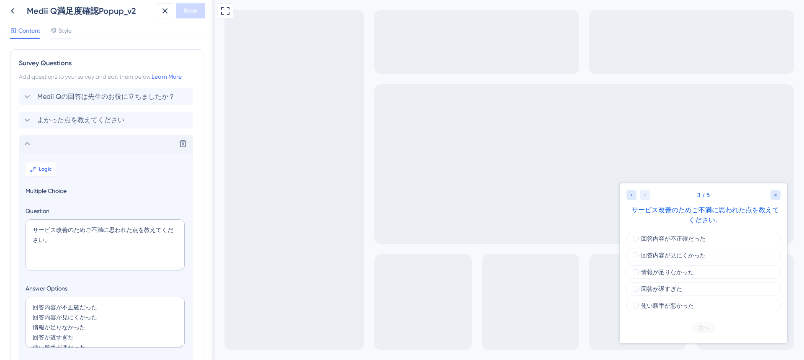
click at [31, 142] on icon at bounding box center [27, 144] width 10 height 10
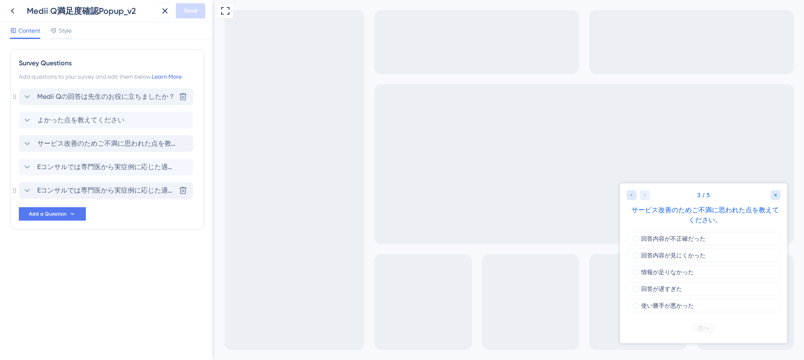
click at [32, 95] on div "Medii Qの回答は先生のお役に立ちましたか？" at bounding box center [98, 97] width 153 height 10
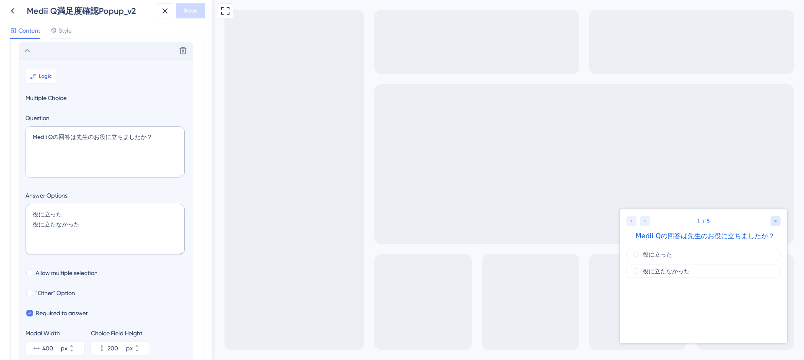
scroll to position [49, 0]
click at [26, 49] on icon at bounding box center [27, 48] width 10 height 10
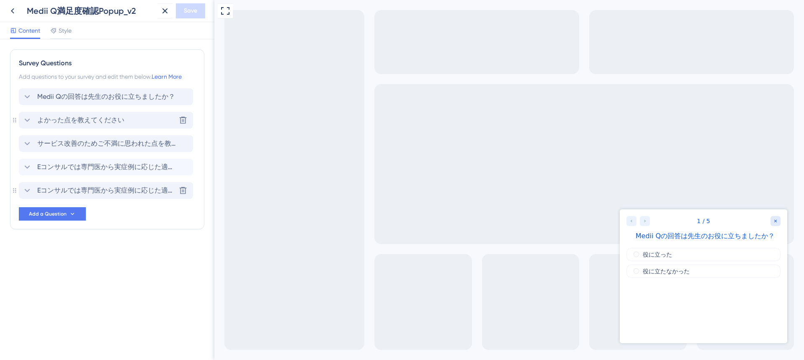
click at [31, 119] on icon at bounding box center [27, 120] width 10 height 10
